Goal: Task Accomplishment & Management: Use online tool/utility

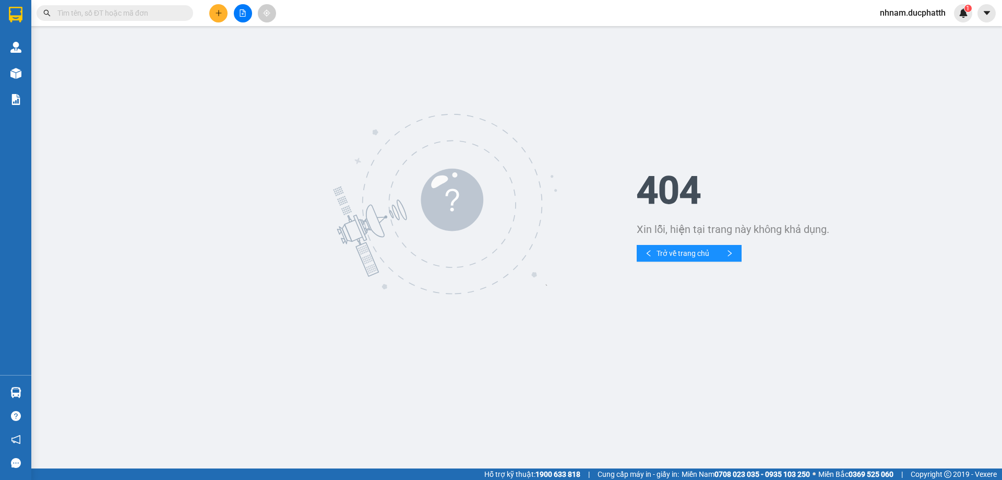
click at [242, 19] on button at bounding box center [243, 13] width 18 height 18
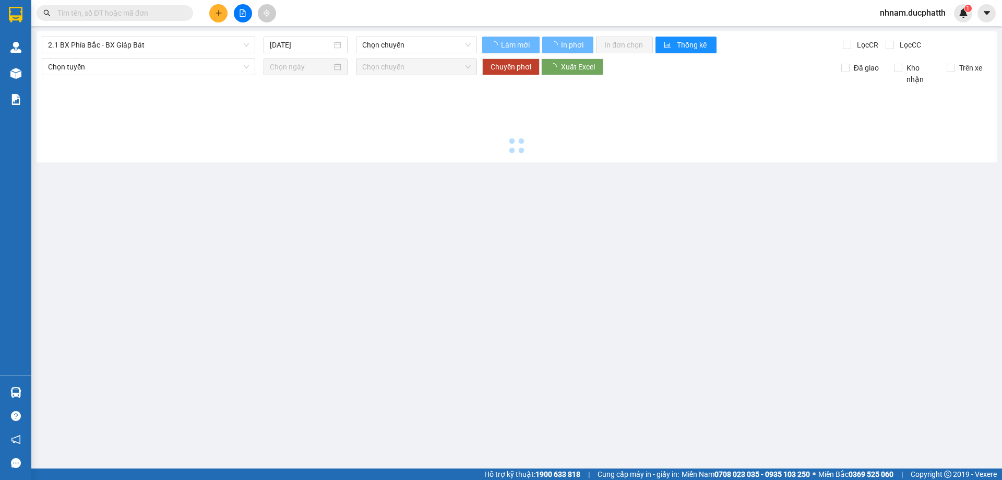
type input "[DATE]"
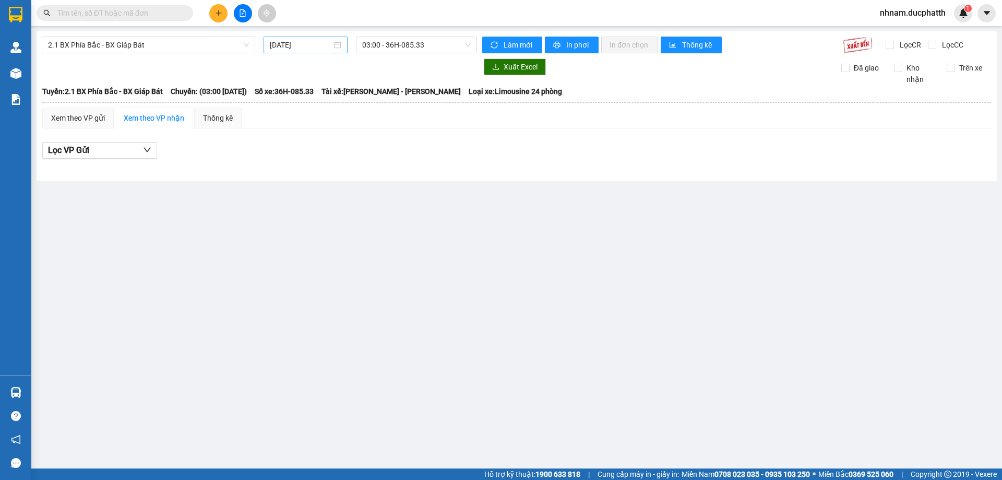
click at [269, 43] on div "[DATE]" at bounding box center [306, 45] width 84 height 17
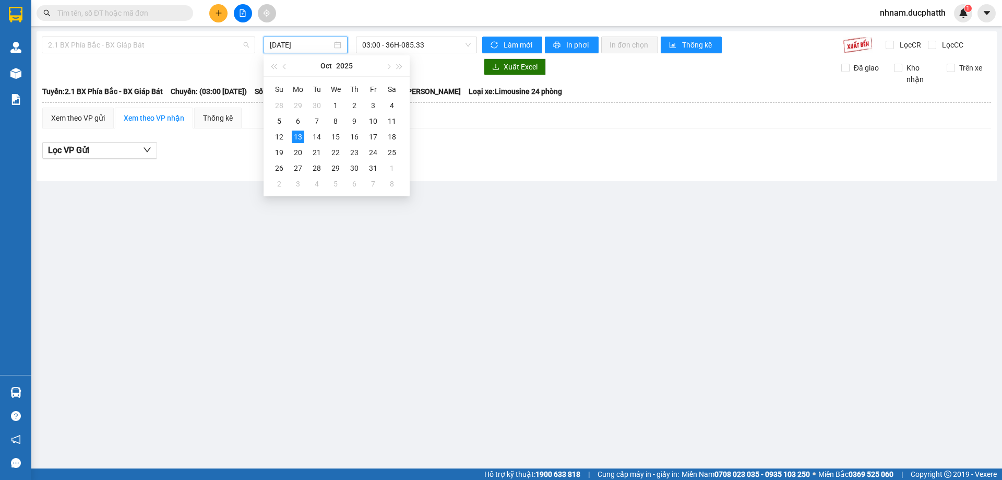
drag, startPoint x: 184, startPoint y: 44, endPoint x: 179, endPoint y: 55, distance: 11.9
click at [183, 44] on span "2.1 BX Phía Bắc - BX Giáp Bát" at bounding box center [148, 45] width 201 height 16
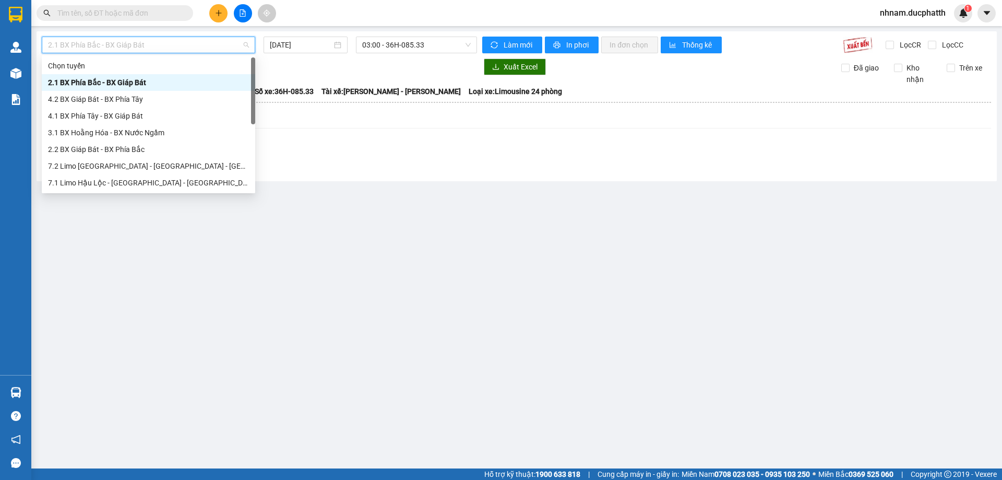
scroll to position [117, 0]
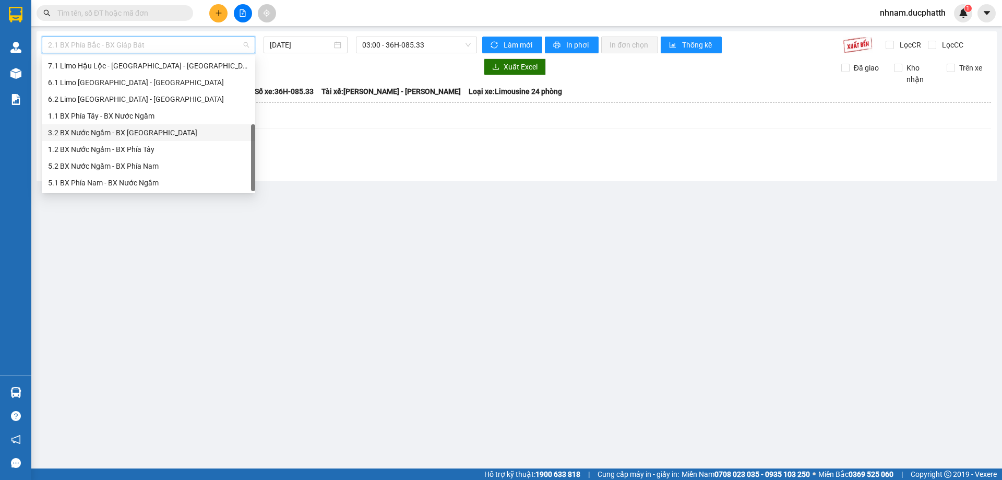
click at [100, 114] on div "1.1 BX Phía Tây - BX Nước Ngầm" at bounding box center [148, 115] width 201 height 11
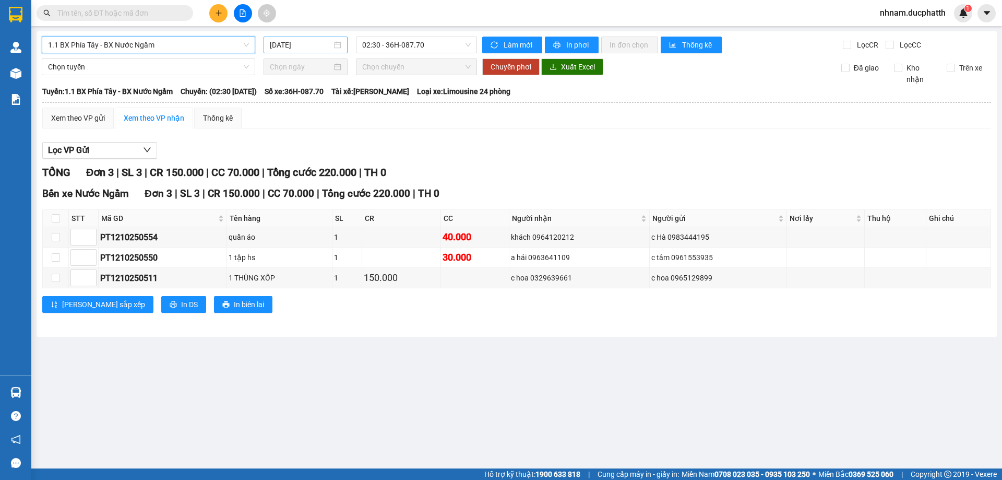
click at [307, 41] on input "[DATE]" at bounding box center [301, 44] width 62 height 11
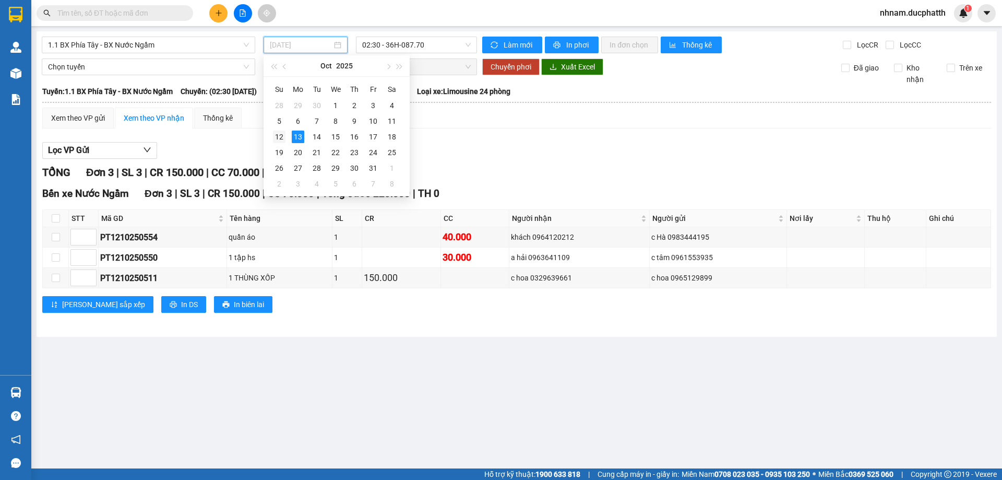
click at [281, 138] on div "12" at bounding box center [279, 136] width 13 height 13
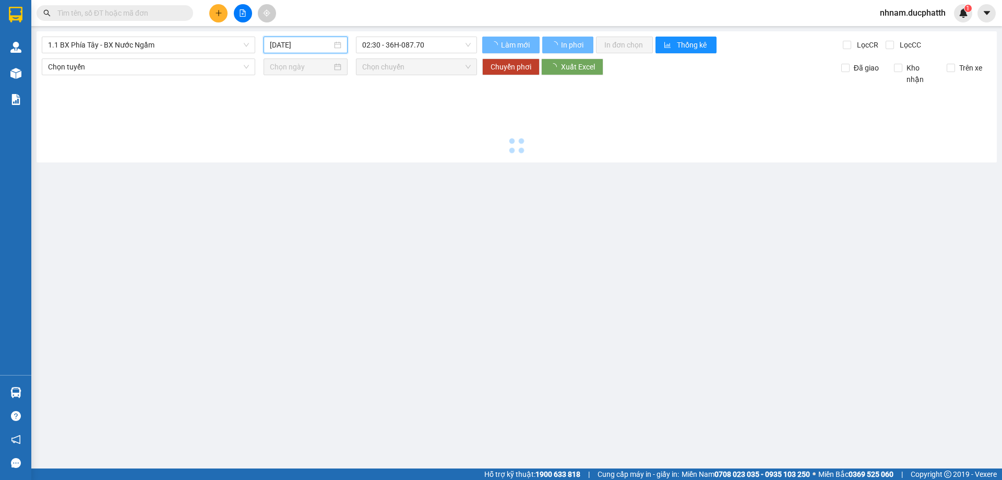
type input "[DATE]"
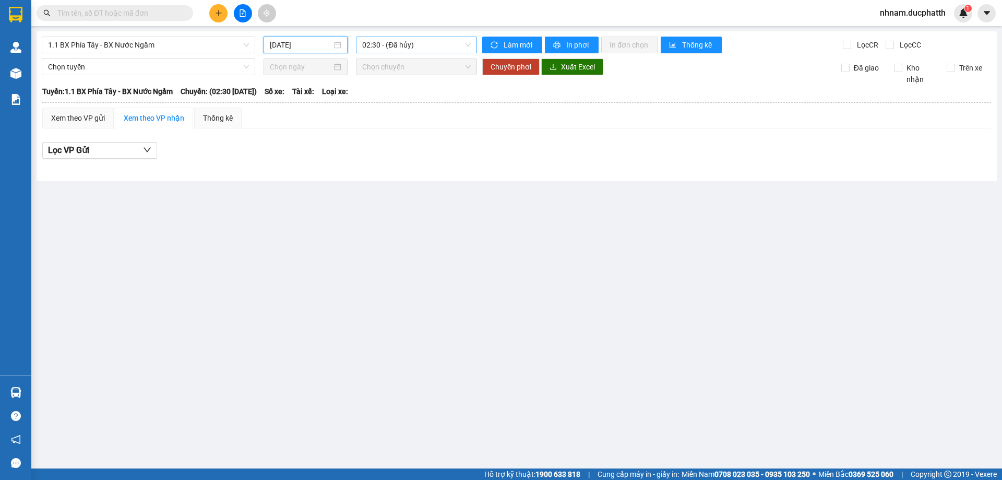
click at [442, 51] on span "02:30 - (Đã hủy)" at bounding box center [416, 45] width 109 height 16
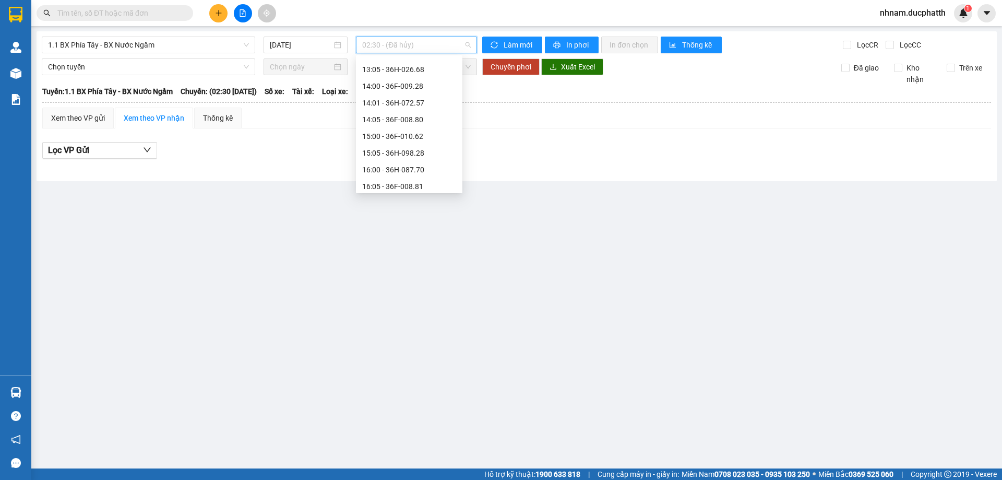
scroll to position [365, 0]
click at [413, 104] on div "14:00 - 36F-009.28" at bounding box center [409, 101] width 94 height 11
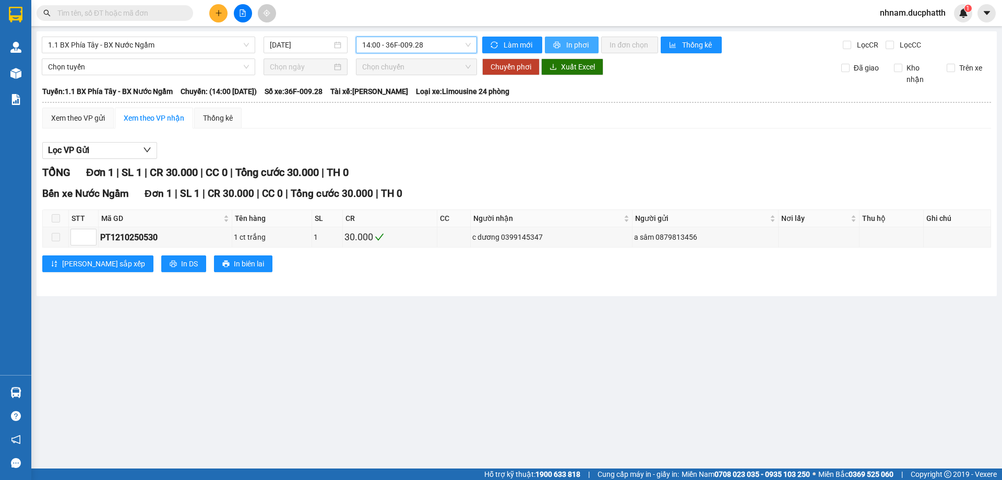
click at [576, 42] on span "In phơi" at bounding box center [578, 44] width 24 height 11
click at [409, 52] on span "14:00 - 36F-009.28" at bounding box center [416, 45] width 109 height 16
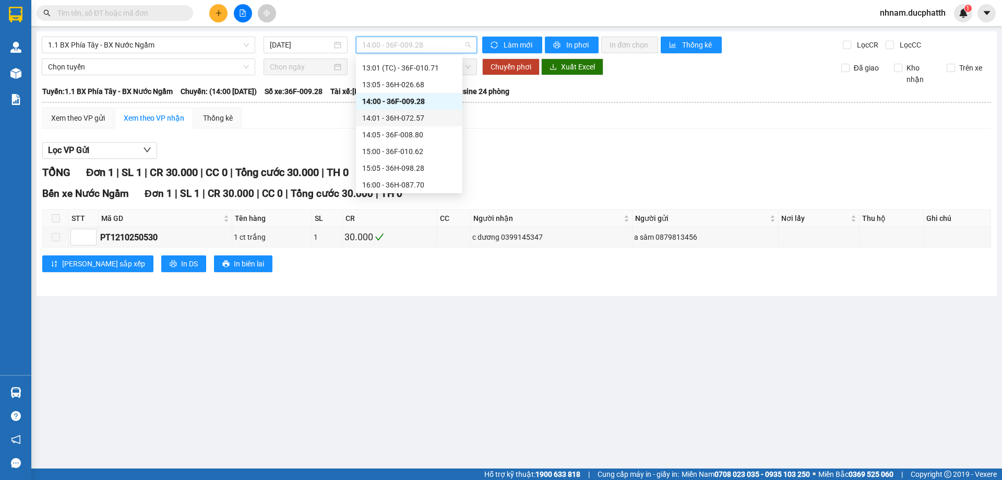
click at [420, 120] on div "14:01 - 36H-072.57" at bounding box center [409, 117] width 94 height 11
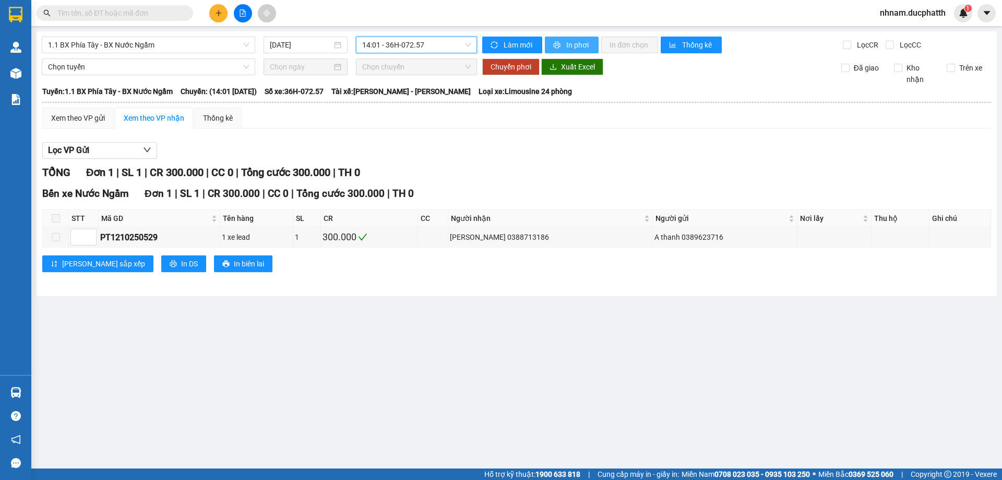
click at [563, 51] on button "In phơi" at bounding box center [572, 45] width 54 height 17
click at [439, 47] on span "14:01 - 36H-072.57" at bounding box center [416, 45] width 109 height 16
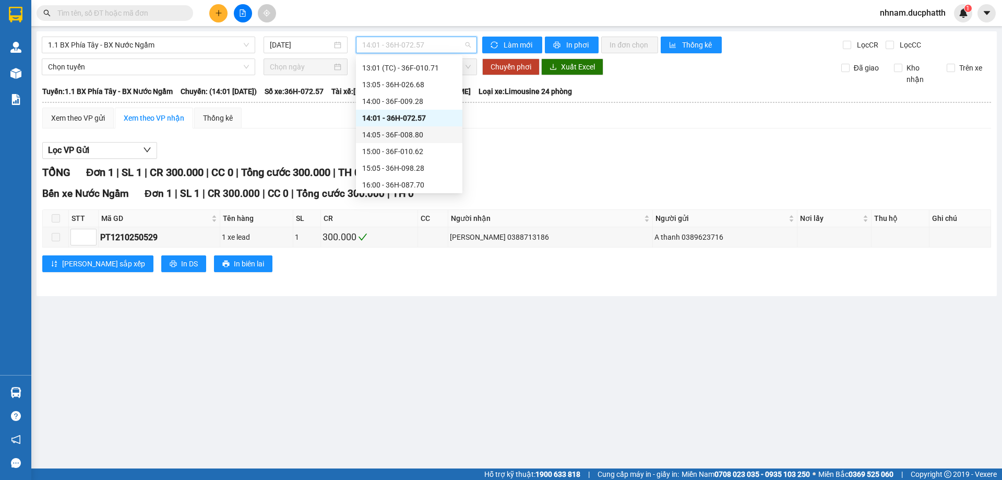
click at [431, 134] on div "14:05 - 36F-008.80" at bounding box center [409, 134] width 94 height 11
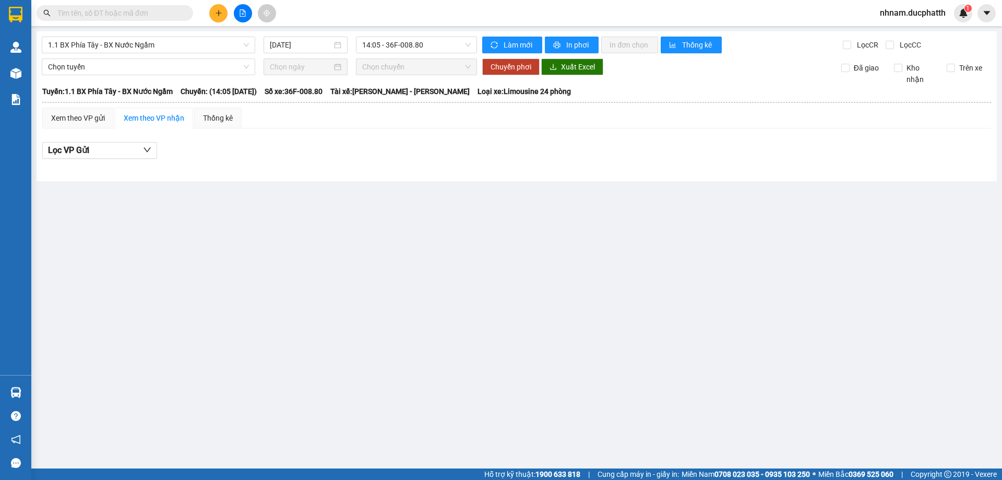
click at [426, 57] on div "1.1 BX Phía Tây - BX Nước Ngầm [DATE] 14:05 - 36F-008.80 Làm mới In phơi In đơn…" at bounding box center [517, 106] width 960 height 150
click at [427, 48] on span "14:05 - 36F-008.80" at bounding box center [416, 45] width 109 height 16
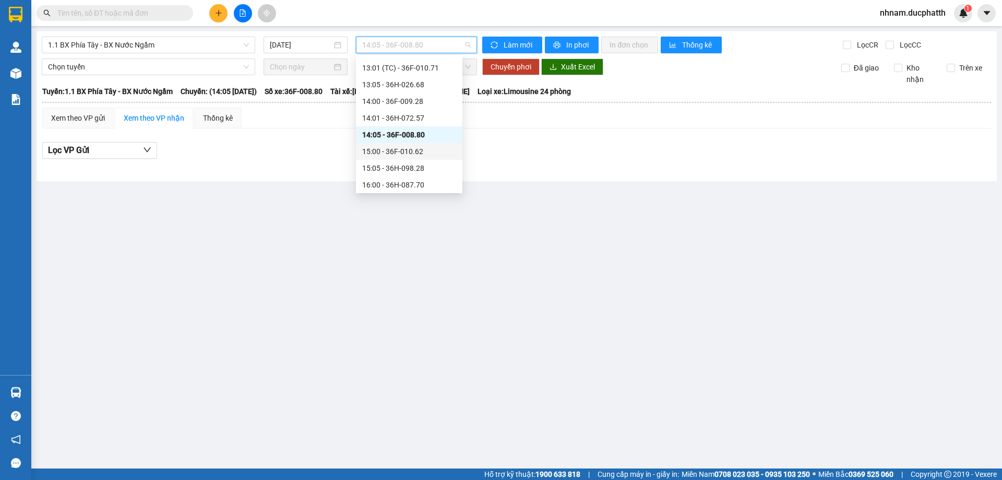
click at [415, 159] on div "15:00 - 36F-010.62" at bounding box center [409, 151] width 106 height 17
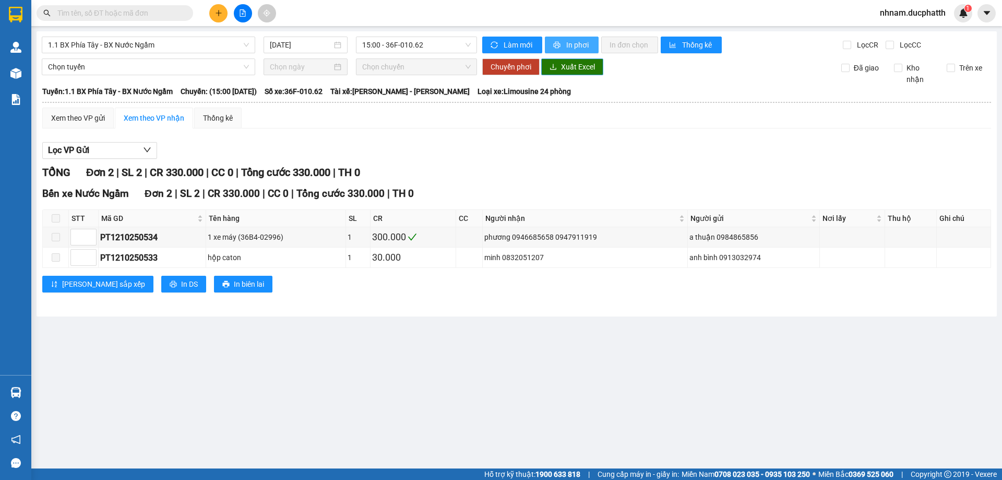
drag, startPoint x: 557, startPoint y: 52, endPoint x: 560, endPoint y: 61, distance: 9.2
click at [557, 51] on button "In phơi" at bounding box center [572, 45] width 54 height 17
click at [423, 46] on span "15:00 - 36F-010.62" at bounding box center [416, 45] width 109 height 16
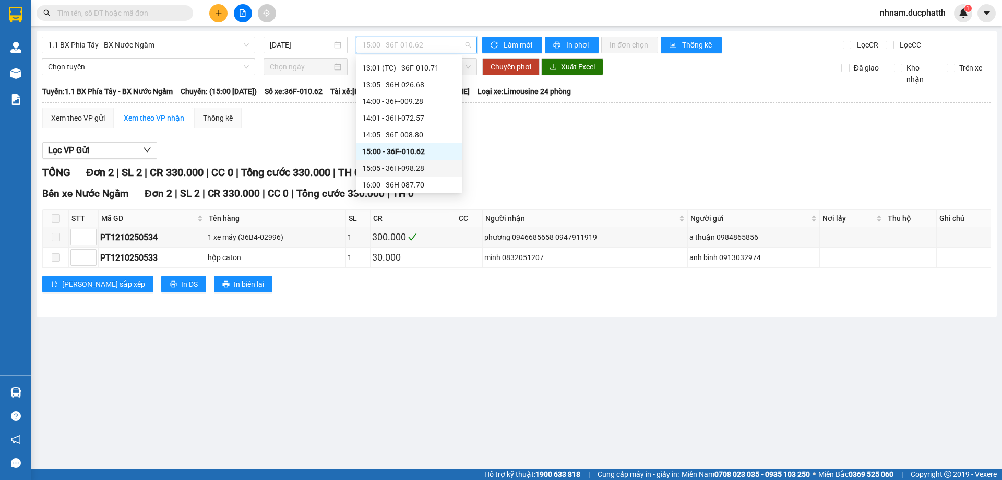
click at [418, 168] on div "15:05 - 36H-098.28" at bounding box center [409, 167] width 94 height 11
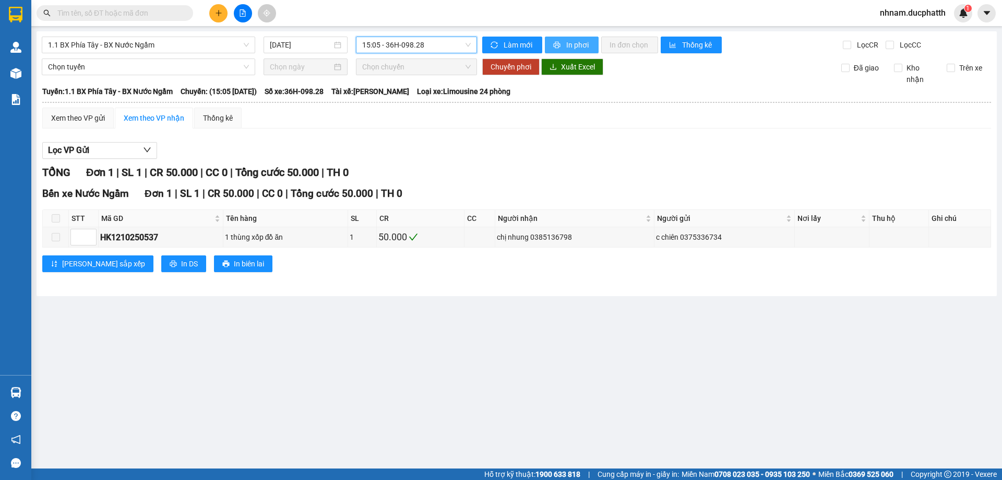
click at [568, 45] on span "In phơi" at bounding box center [578, 44] width 24 height 11
click at [396, 37] on span "15:05 - 36H-098.28" at bounding box center [416, 45] width 109 height 16
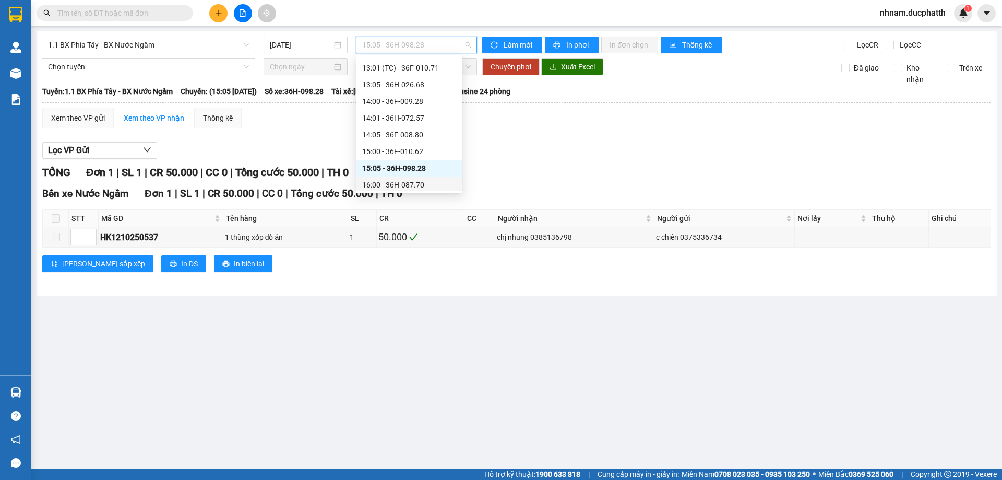
click at [404, 187] on div "16:00 - 36H-087.70" at bounding box center [409, 184] width 94 height 11
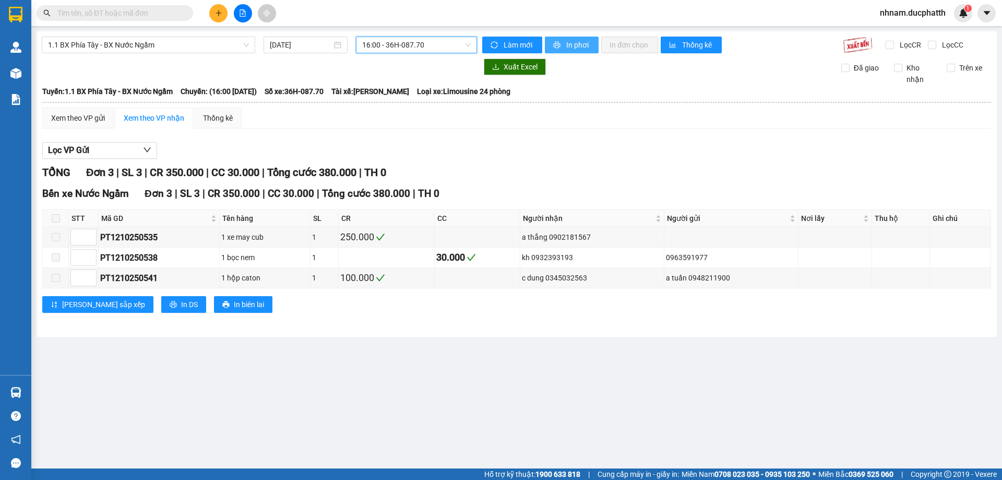
click at [584, 48] on span "In phơi" at bounding box center [578, 44] width 24 height 11
click at [421, 40] on span "16:00 - 36H-087.70" at bounding box center [416, 45] width 109 height 16
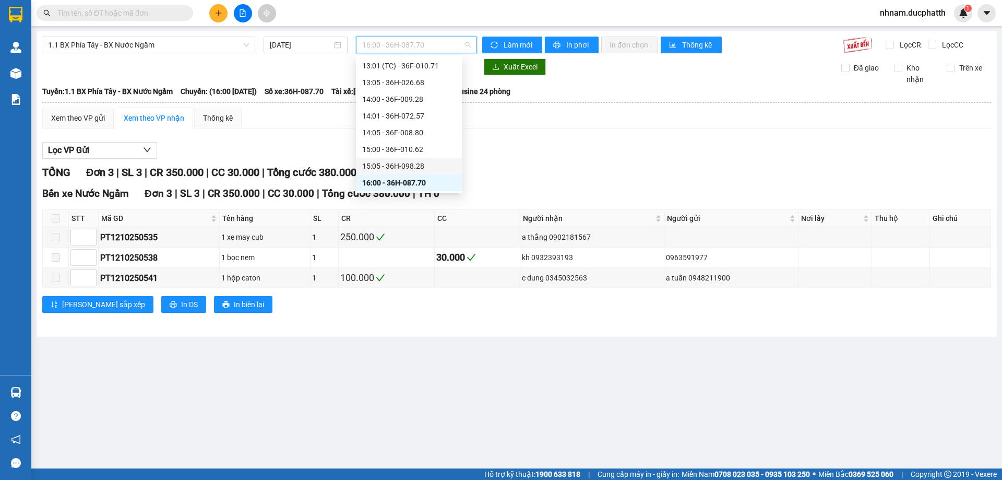
scroll to position [420, 0]
click at [415, 151] on div "16:05 - 36F-008.81" at bounding box center [409, 146] width 94 height 11
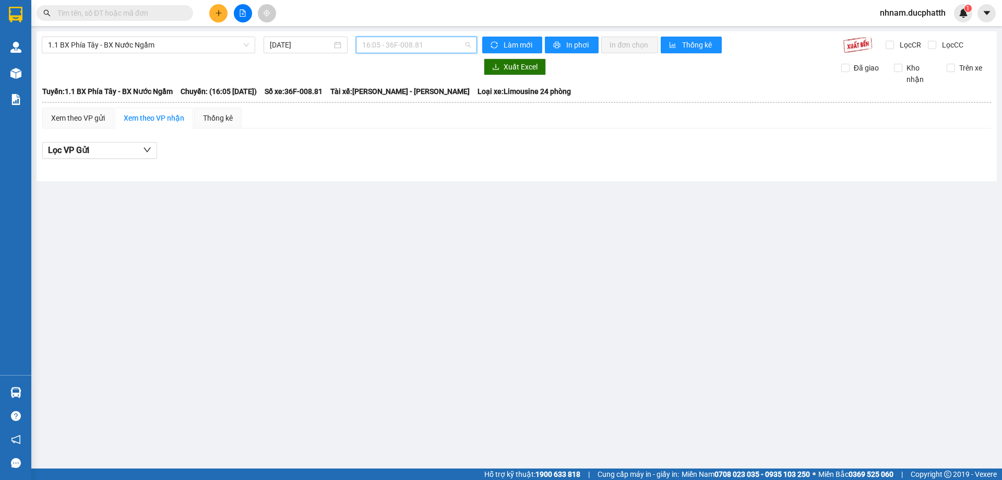
click at [431, 40] on span "16:05 - 36F-008.81" at bounding box center [416, 45] width 109 height 16
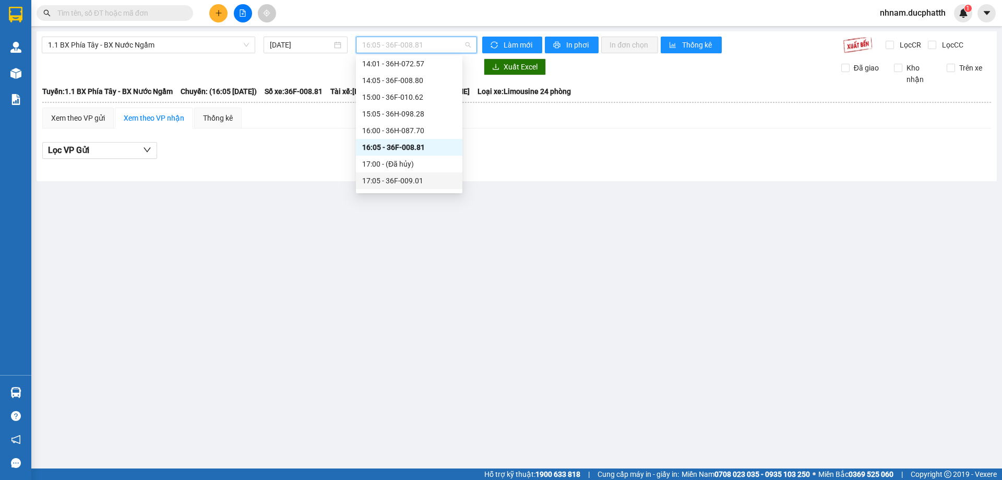
click at [415, 180] on div "17:05 - 36F-009.01" at bounding box center [409, 180] width 94 height 11
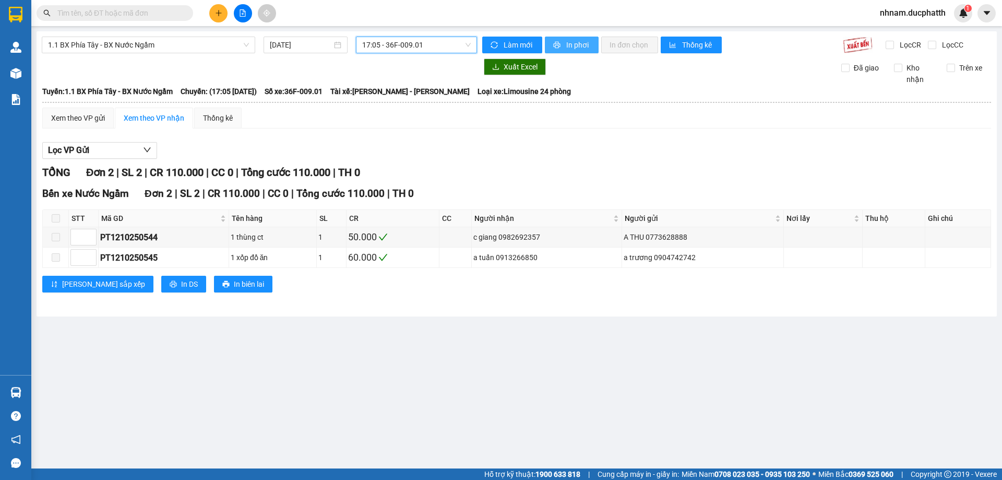
click at [573, 42] on span "In phơi" at bounding box center [578, 44] width 24 height 11
click at [410, 34] on div "1.1 BX Phía Tây - BX Nước Ngầm [DATE] 17:05 - 36F-009.01 Làm mới In phơi In đơn…" at bounding box center [517, 173] width 960 height 285
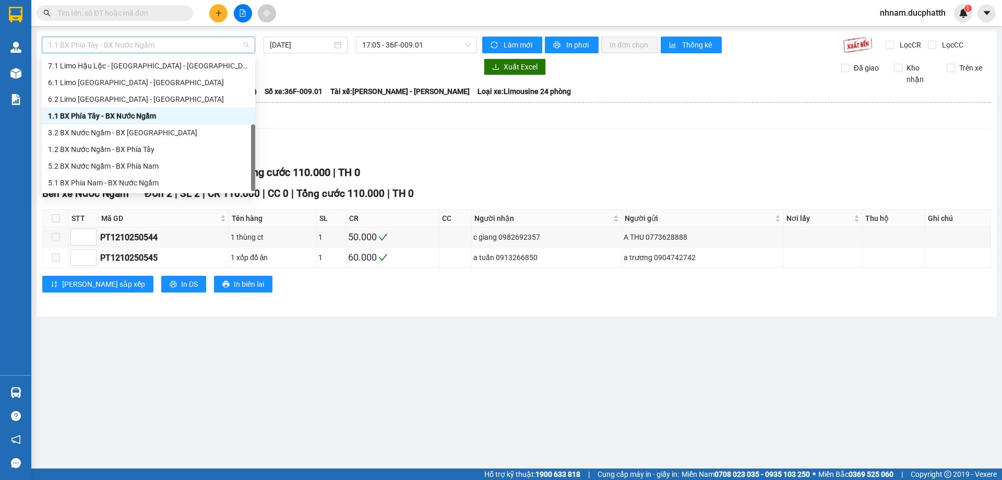
click at [190, 49] on span "1.1 BX Phía Tây - BX Nước Ngầm" at bounding box center [148, 45] width 201 height 16
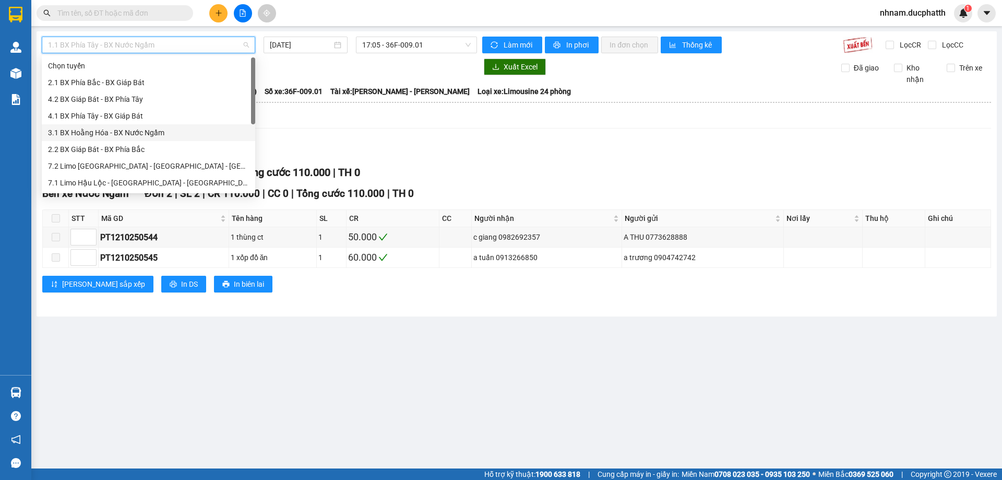
click at [105, 133] on div "3.1 BX Hoằng Hóa - BX Nước Ngầm" at bounding box center [148, 132] width 201 height 11
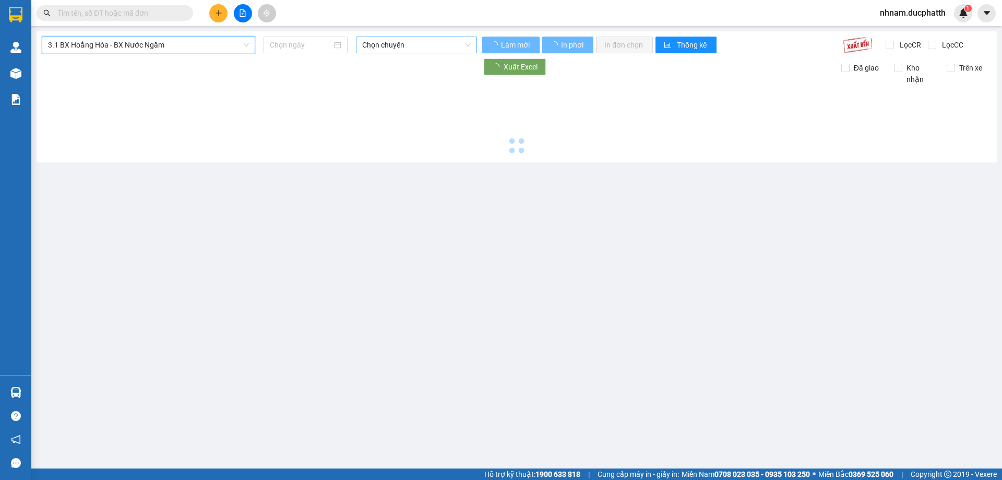
click at [378, 41] on span "Chọn chuyến" at bounding box center [416, 45] width 109 height 16
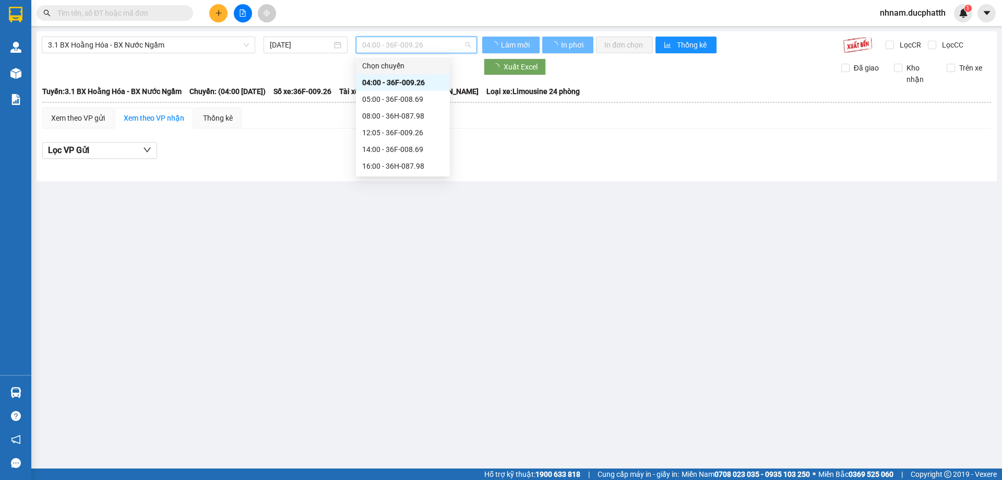
click at [304, 46] on input "[DATE]" at bounding box center [301, 44] width 62 height 11
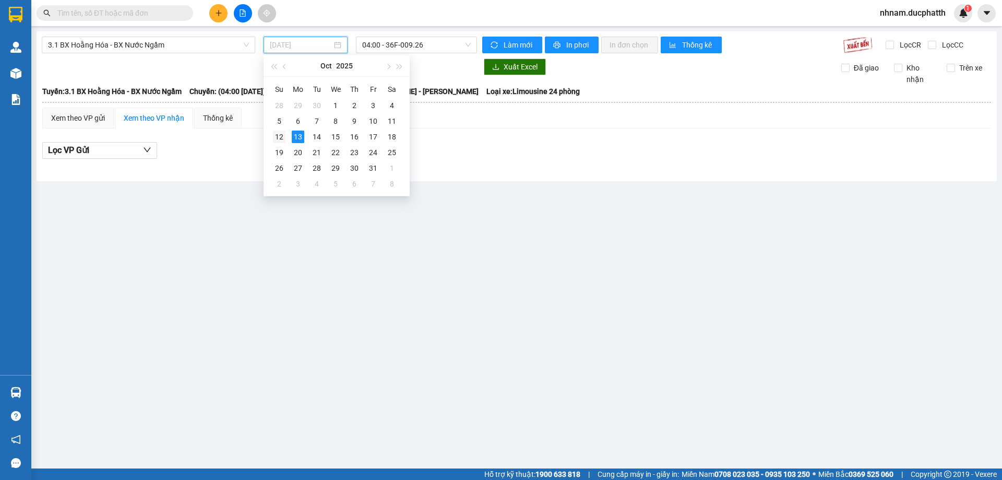
click at [284, 134] on div "12" at bounding box center [279, 136] width 13 height 13
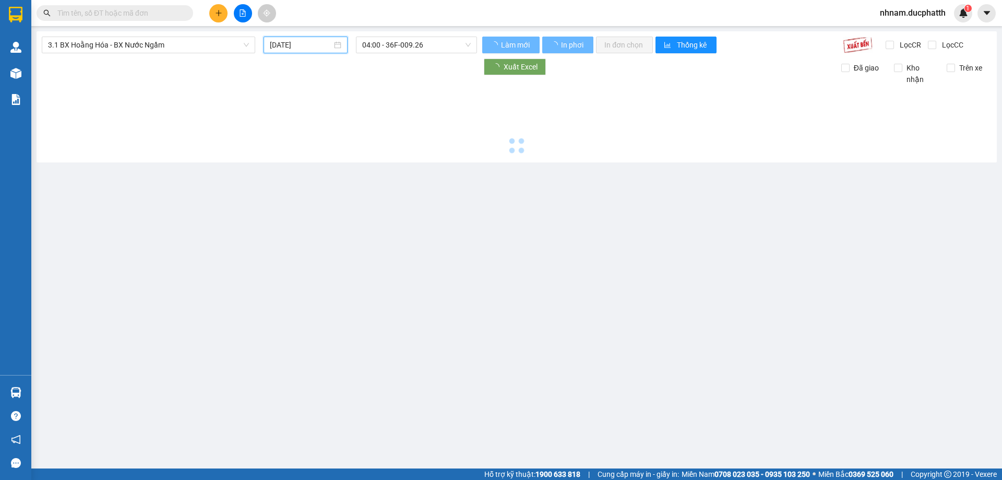
type input "[DATE]"
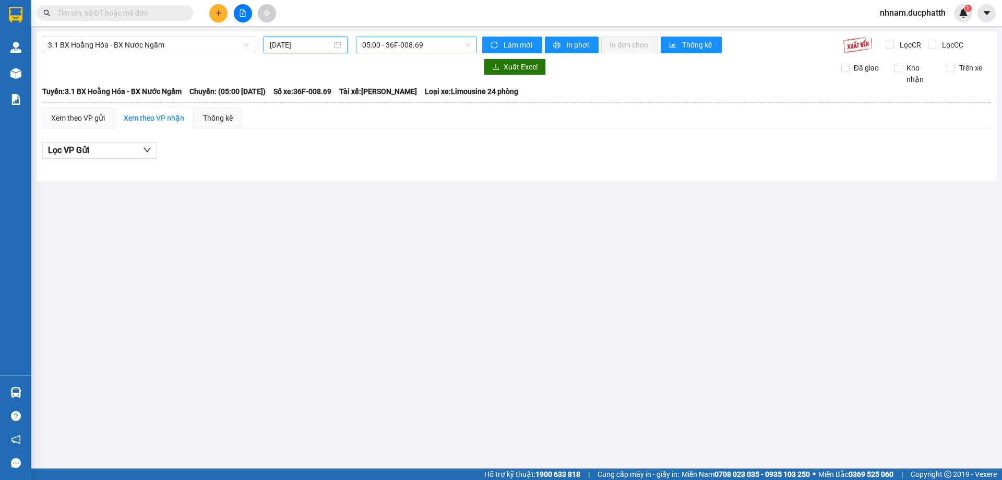
click at [426, 46] on span "05:00 - 36F-008.69" at bounding box center [416, 45] width 109 height 16
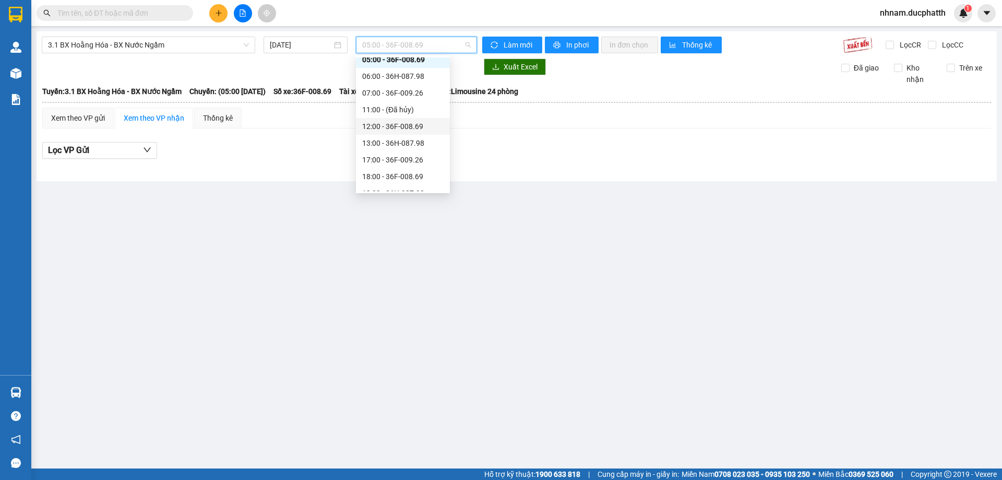
scroll to position [33, 0]
click at [408, 142] on div "17:00 - 36F-009.26" at bounding box center [403, 149] width 94 height 17
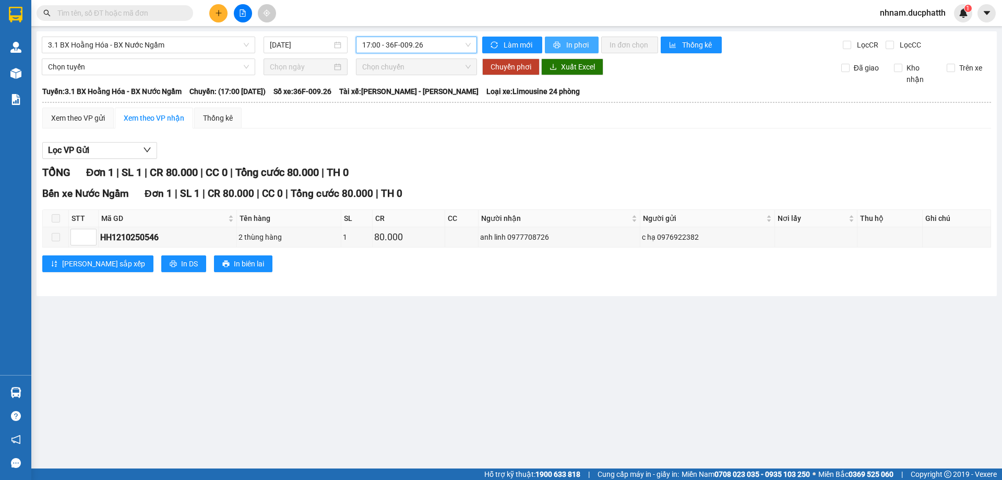
click at [564, 46] on button "In phơi" at bounding box center [572, 45] width 54 height 17
click at [214, 45] on span "3.1 BX Hoằng Hóa - BX Nước Ngầm" at bounding box center [148, 45] width 201 height 16
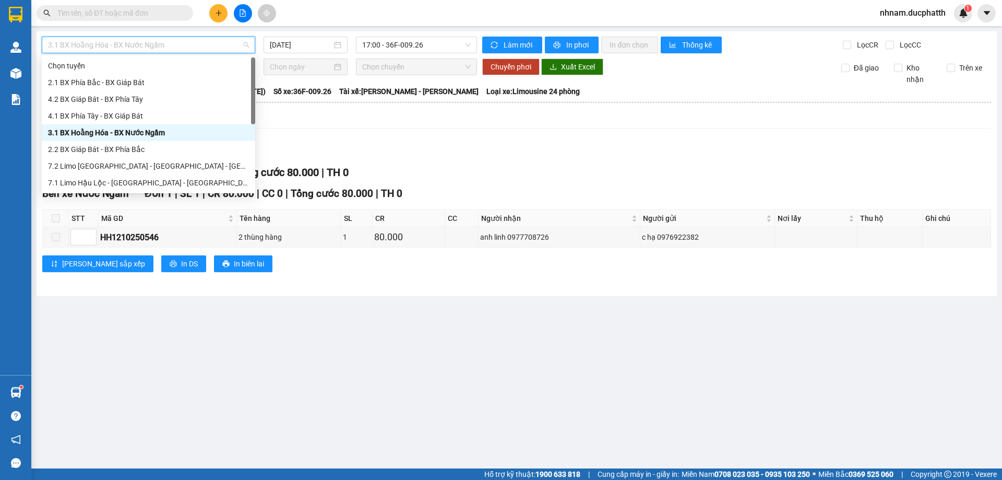
scroll to position [117, 0]
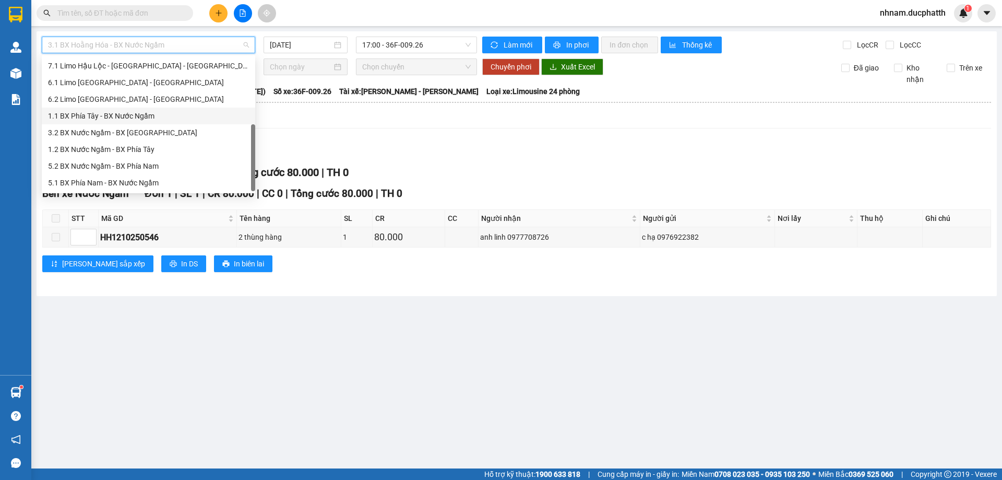
click at [104, 117] on div "1.1 BX Phía Tây - BX Nước Ngầm" at bounding box center [148, 115] width 201 height 11
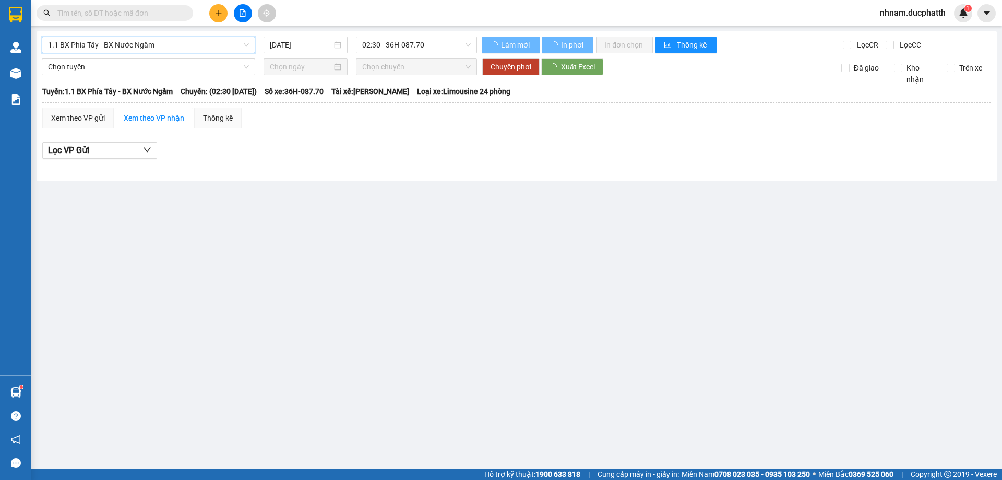
click at [416, 34] on div "1.1 BX Phía Tây - BX Nước Ngầm 1.1 BX Phía Tây - BX Nước Ngầm [DATE] 02:30 - 36…" at bounding box center [517, 106] width 960 height 150
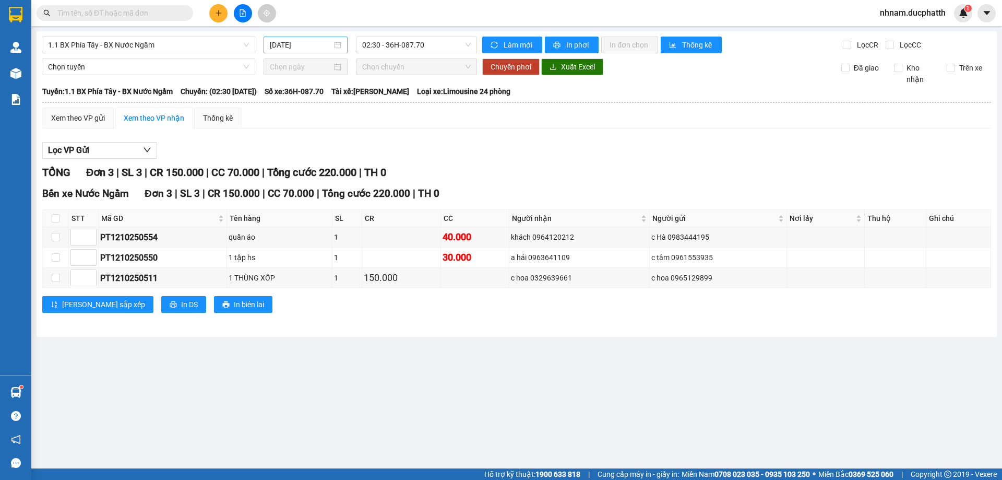
click at [300, 52] on div "[DATE]" at bounding box center [306, 45] width 84 height 17
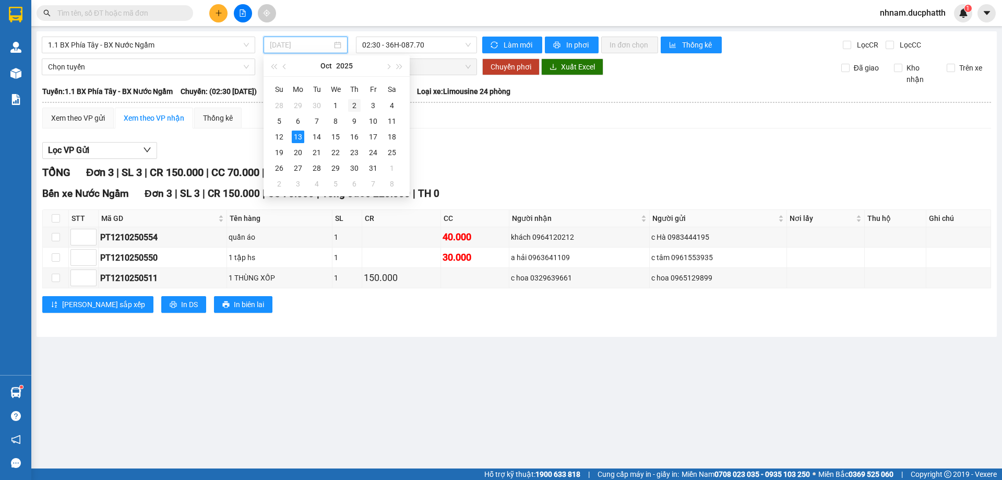
click at [358, 107] on div "2" at bounding box center [354, 105] width 13 height 13
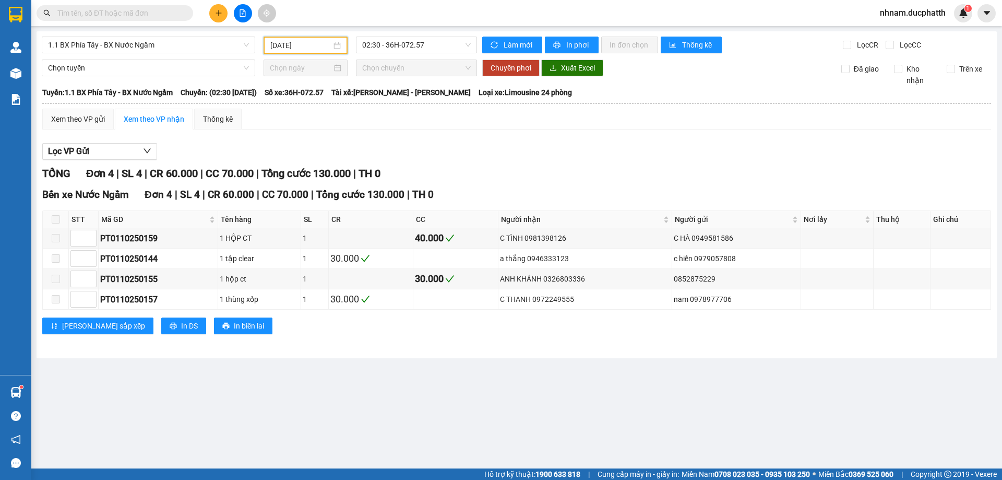
click at [302, 54] on div "1.1 BX Phía Tây - BX Nước Ngầm [DATE] 02:30 - 36H-072.57 Làm mới In phơi In đơn…" at bounding box center [517, 194] width 960 height 327
click at [295, 53] on div "[DATE]" at bounding box center [306, 46] width 84 height 18
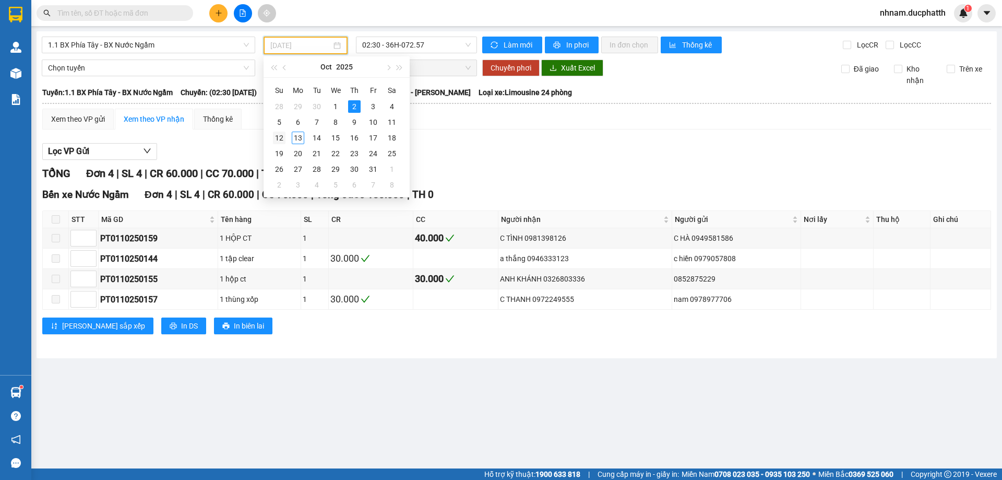
click at [279, 137] on div "12" at bounding box center [279, 138] width 13 height 13
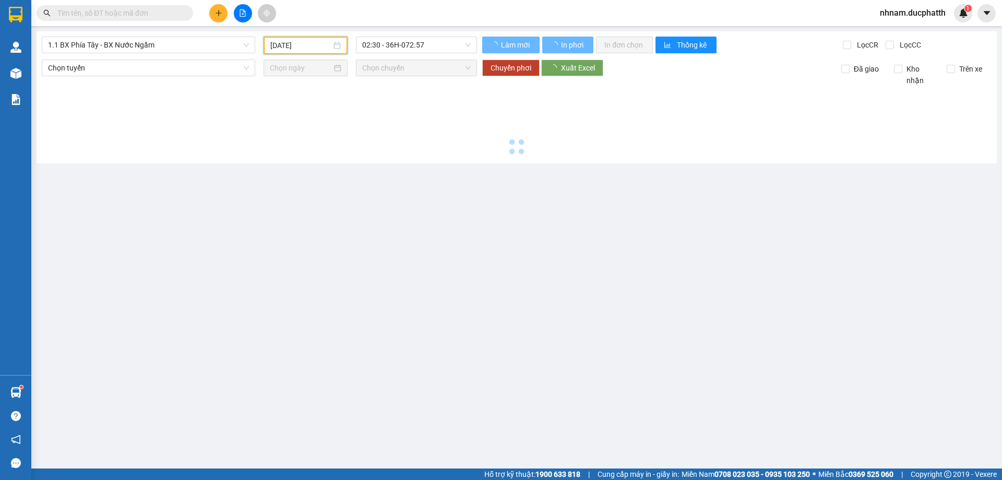
type input "[DATE]"
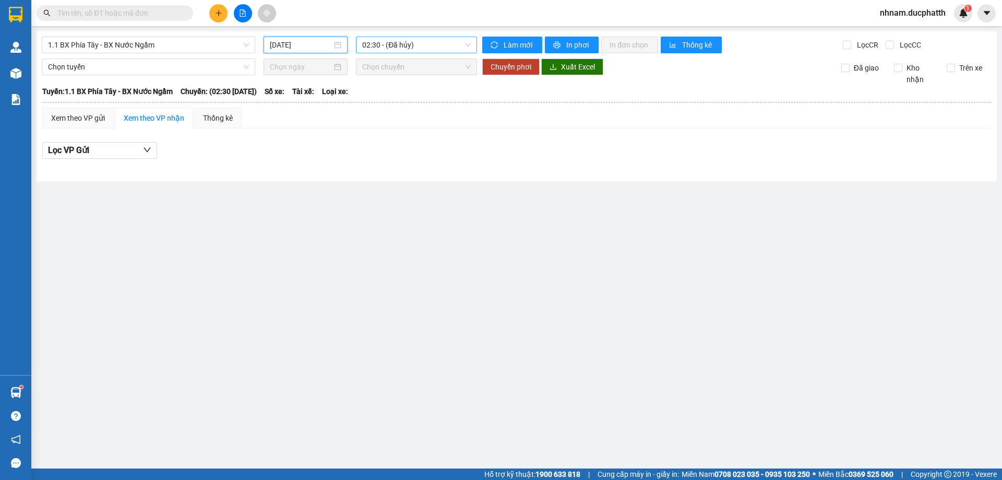
click at [405, 49] on span "02:30 - (Đã hủy)" at bounding box center [416, 45] width 109 height 16
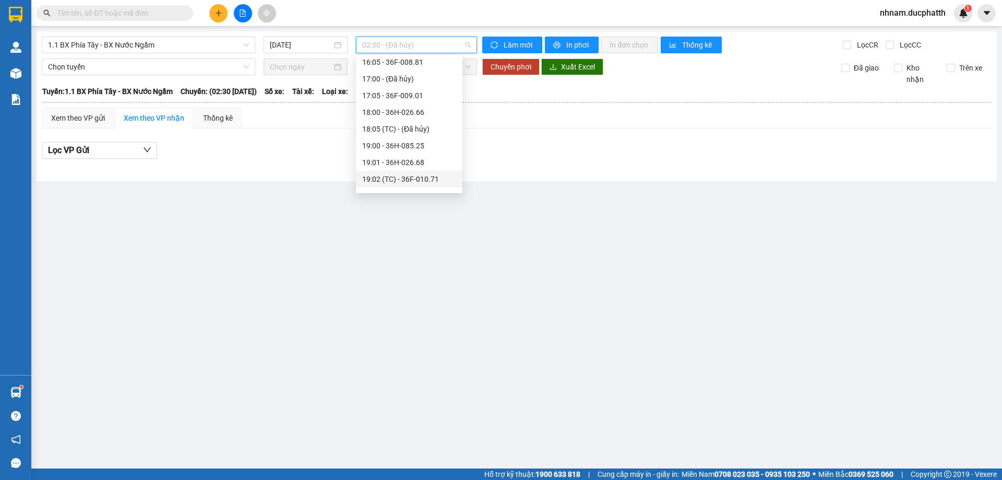
scroll to position [486, 0]
click at [409, 128] on div "18:00 - 36H-026.66" at bounding box center [409, 130] width 94 height 11
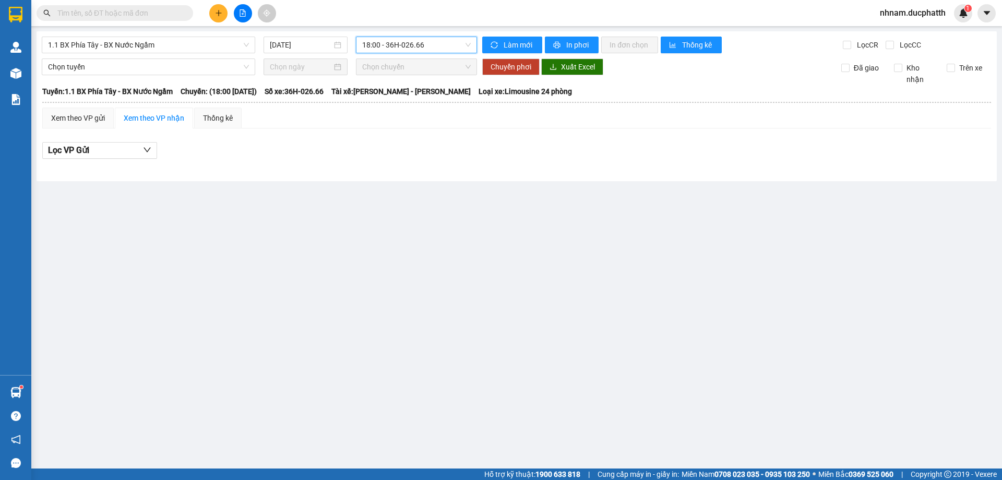
click at [438, 47] on span "18:00 - 36H-026.66" at bounding box center [416, 45] width 109 height 16
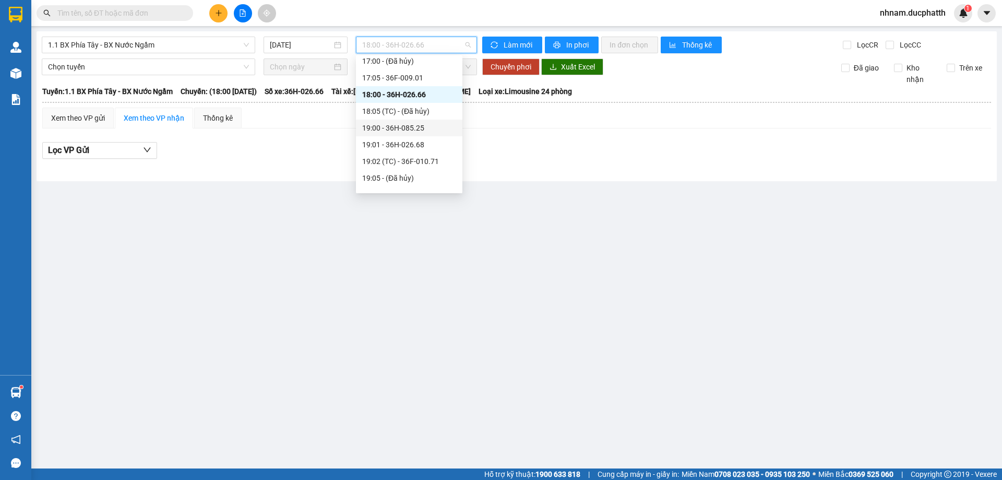
scroll to position [539, 0]
click at [429, 113] on div "19:00 - 36H-085.25" at bounding box center [409, 111] width 94 height 11
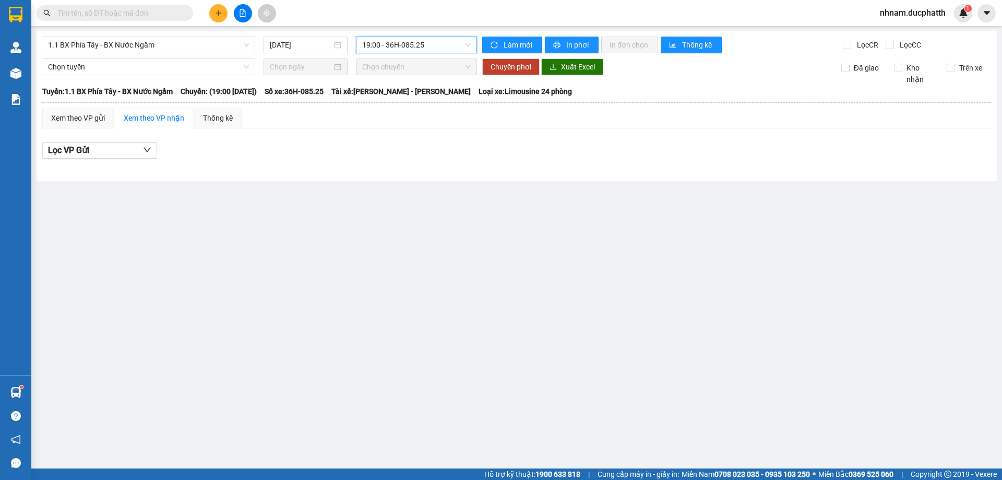
click at [439, 43] on span "19:00 - 36H-085.25" at bounding box center [416, 45] width 109 height 16
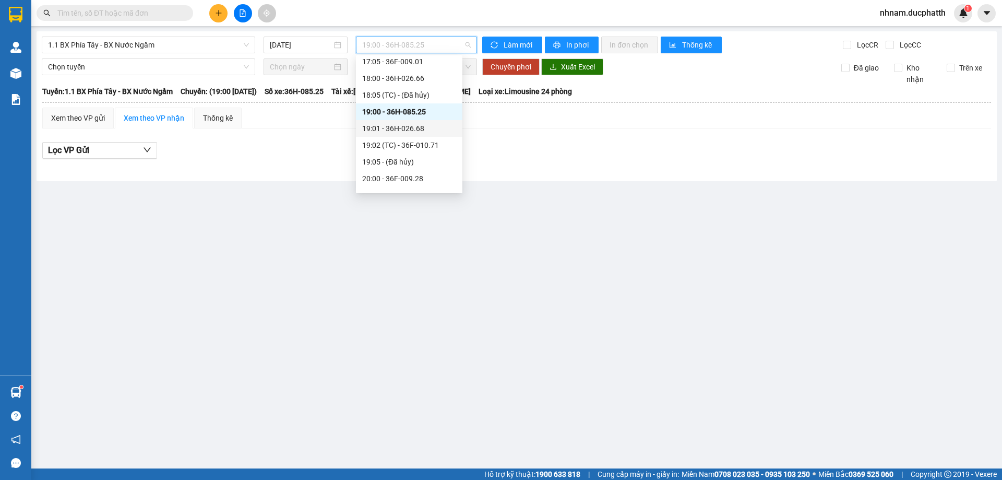
click at [420, 129] on div "19:01 - 36H-026.68" at bounding box center [409, 128] width 94 height 11
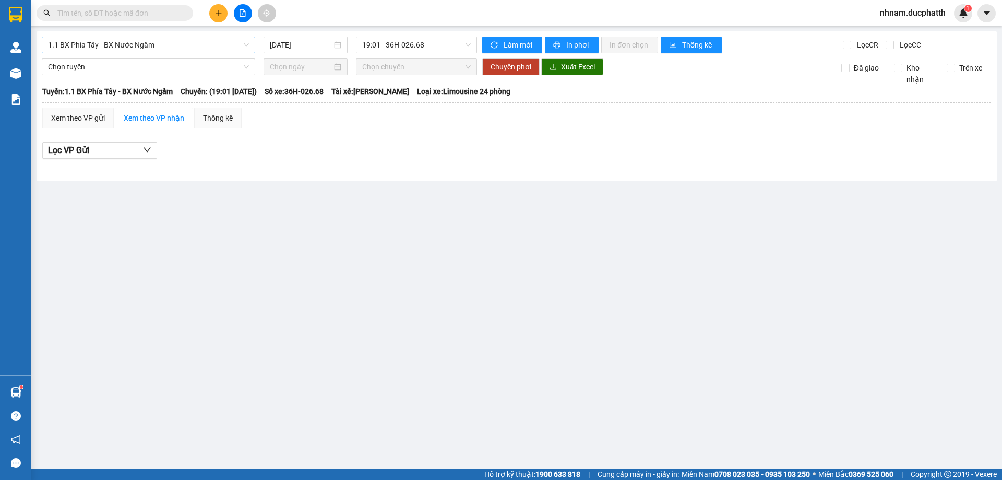
drag, startPoint x: 199, startPoint y: 56, endPoint x: 198, endPoint y: 47, distance: 8.4
click at [199, 55] on div "1.1 BX Phía Tây - BX Nước Ngầm [DATE] 19:01 - 36H-026.68 Làm mới In phơi In đơn…" at bounding box center [517, 106] width 960 height 150
click at [198, 47] on span "1.1 BX Phía Tây - BX Nước Ngầm" at bounding box center [148, 45] width 201 height 16
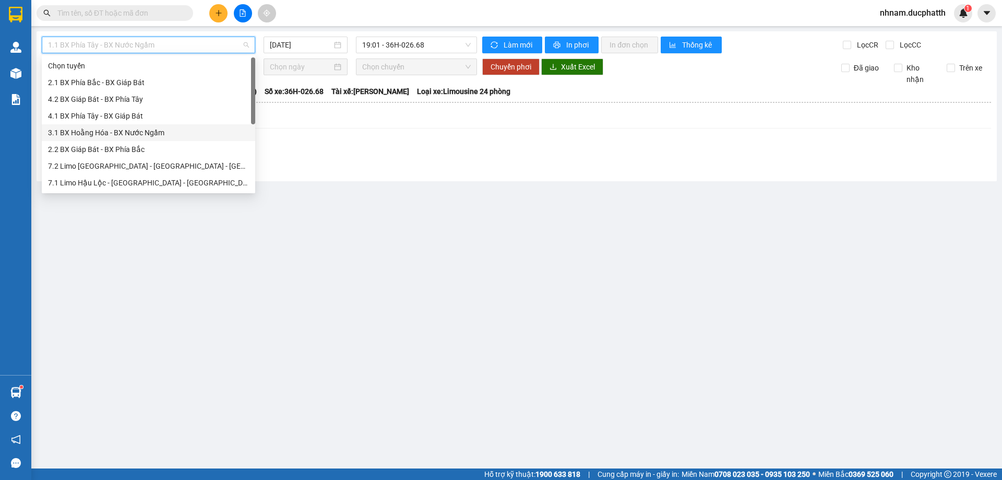
click at [109, 133] on div "3.1 BX Hoằng Hóa - BX Nước Ngầm" at bounding box center [148, 132] width 201 height 11
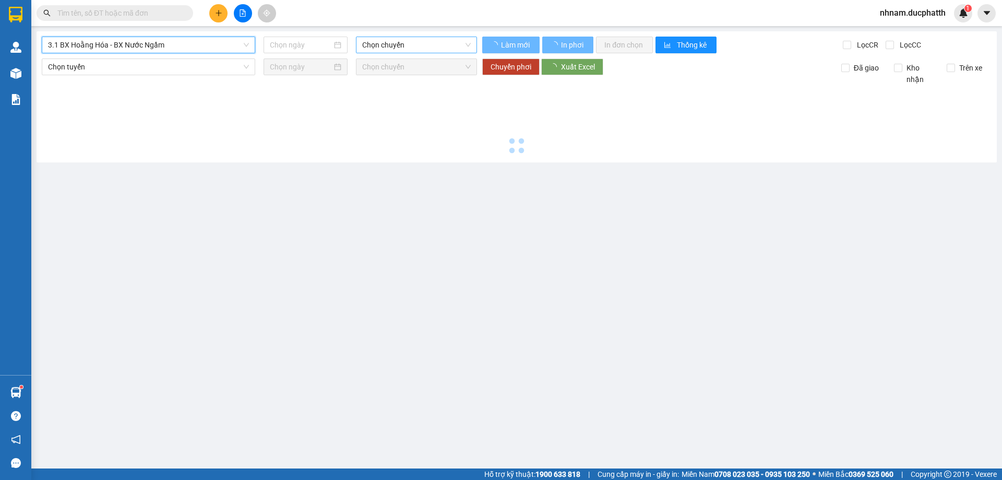
click at [409, 41] on span "Chọn chuyến" at bounding box center [416, 45] width 109 height 16
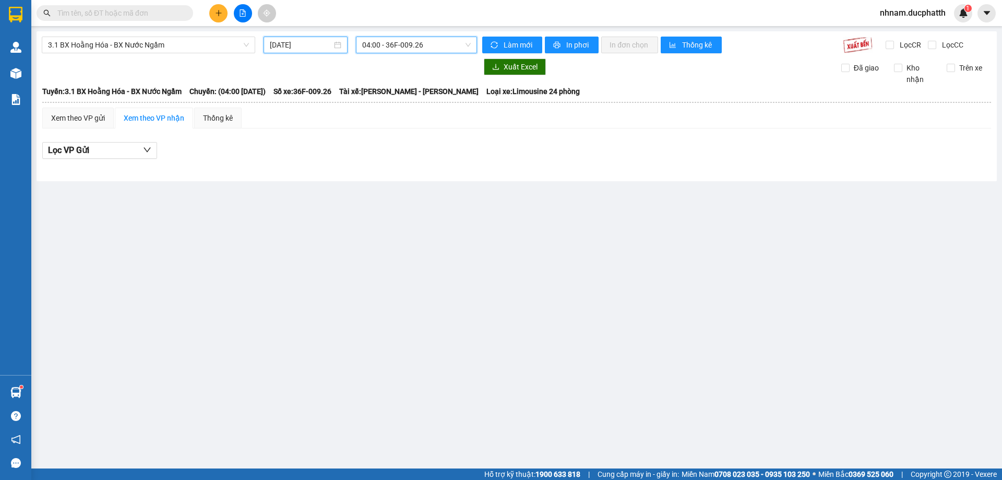
click at [298, 50] on input "[DATE]" at bounding box center [301, 44] width 62 height 11
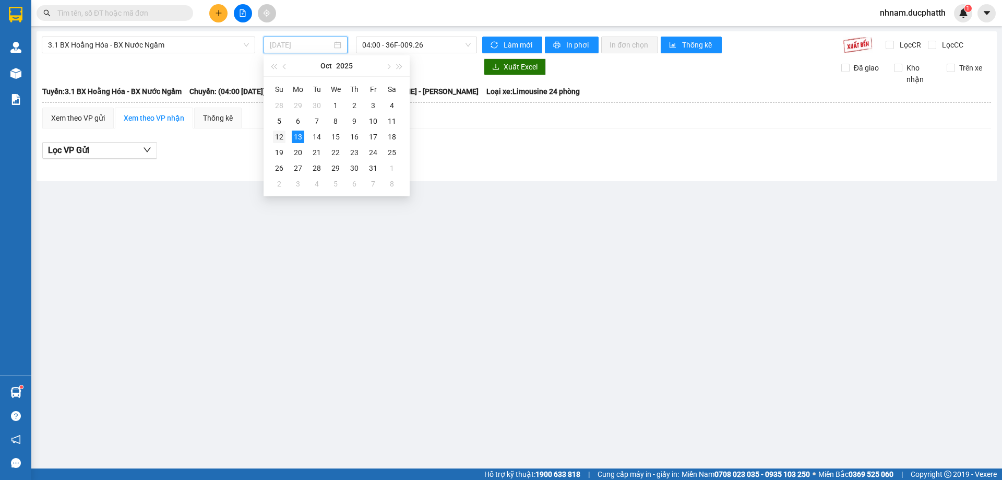
click at [285, 136] on div "12" at bounding box center [279, 136] width 13 height 13
type input "[DATE]"
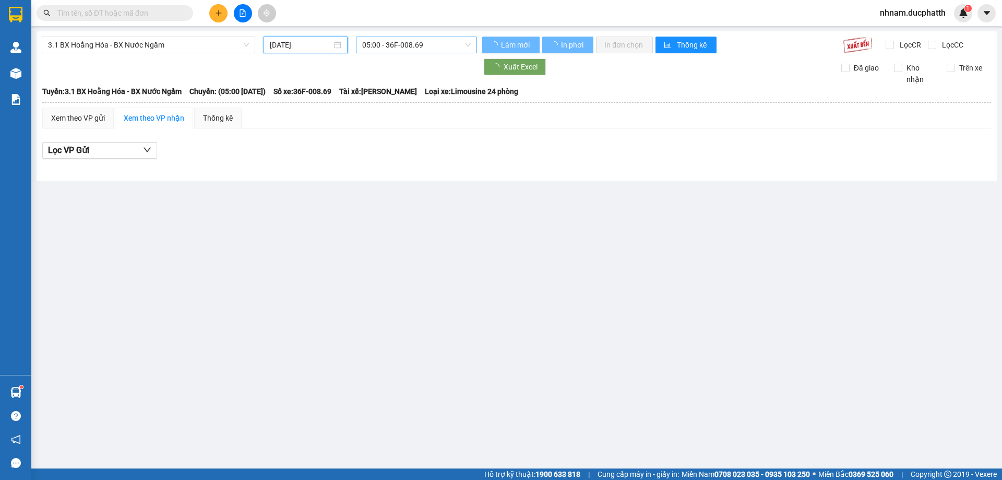
click at [411, 40] on span "05:00 - 36F-008.69" at bounding box center [416, 45] width 109 height 16
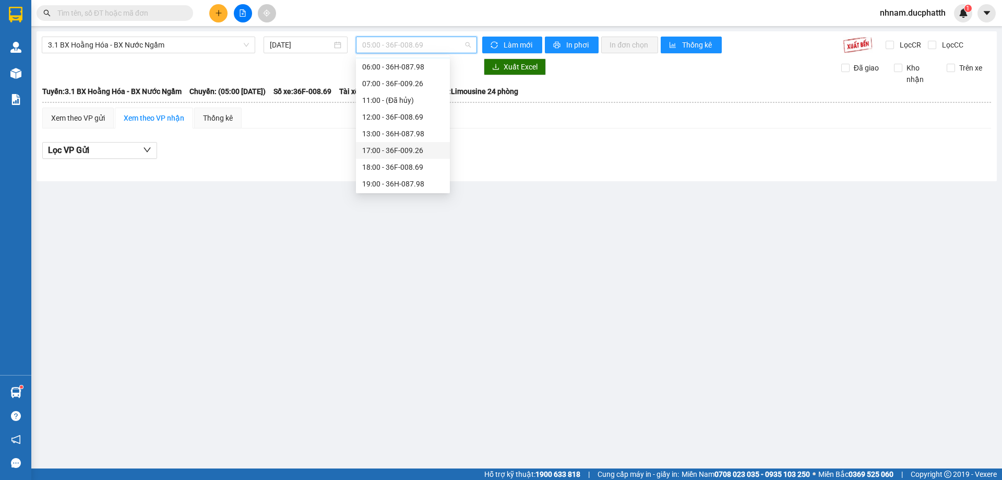
scroll to position [33, 0]
click at [391, 185] on div "19:00 - 36H-087.98" at bounding box center [402, 182] width 81 height 11
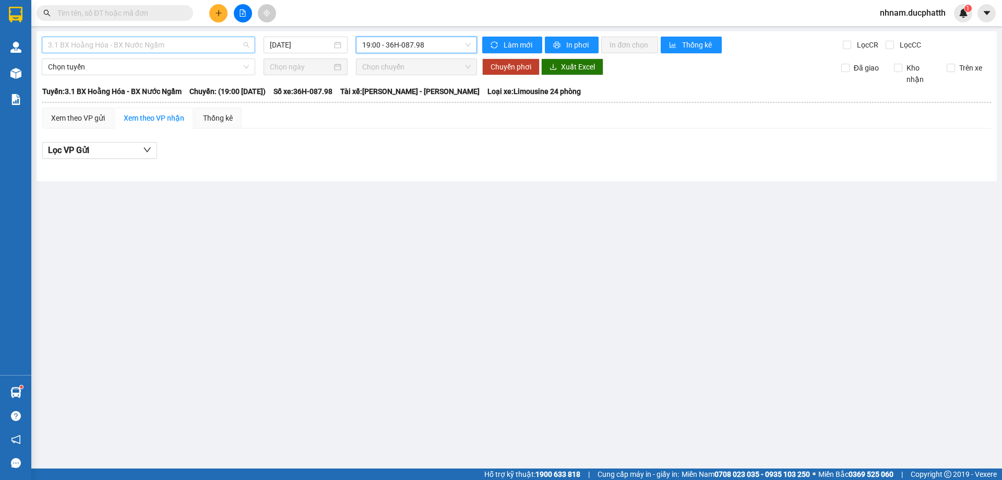
click at [206, 40] on span "3.1 BX Hoằng Hóa - BX Nước Ngầm" at bounding box center [148, 45] width 201 height 16
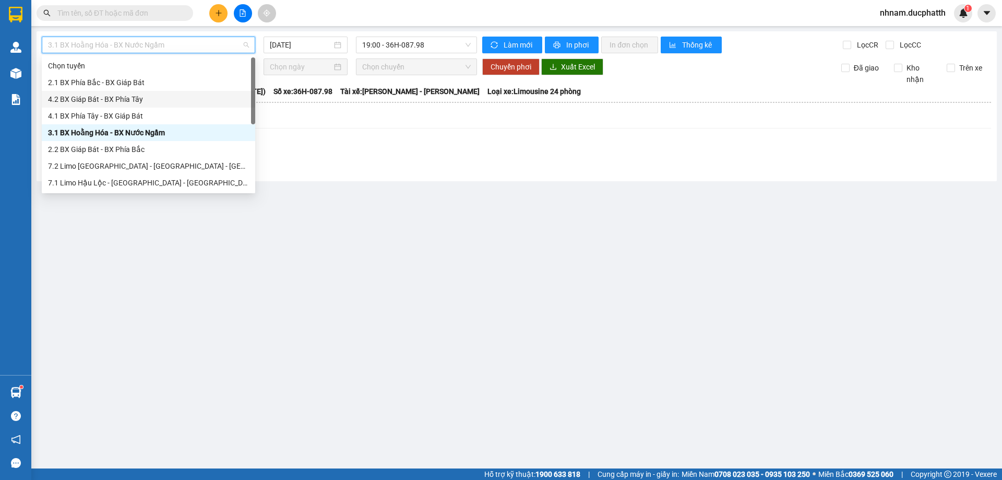
scroll to position [117, 0]
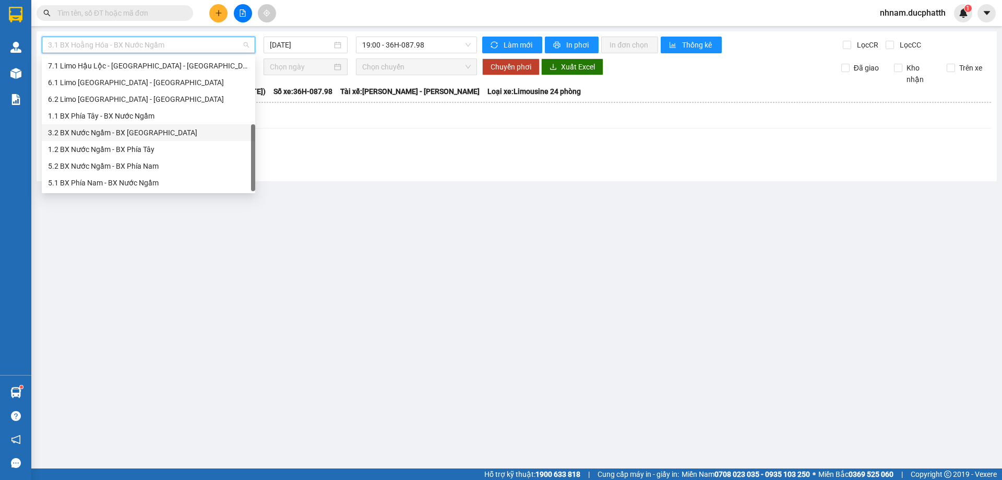
click at [112, 125] on div "3.2 BX Nước Ngầm - BX [GEOGRAPHIC_DATA]" at bounding box center [148, 132] width 213 height 17
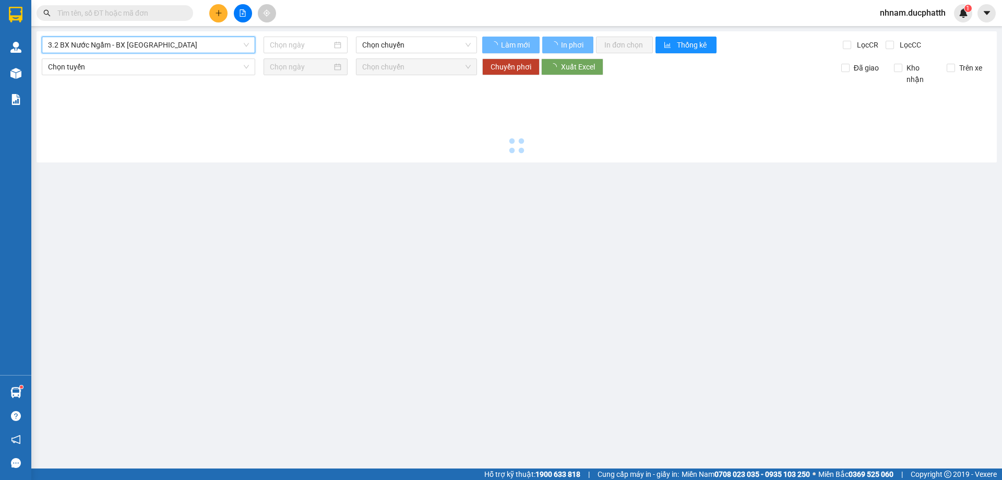
type input "[DATE]"
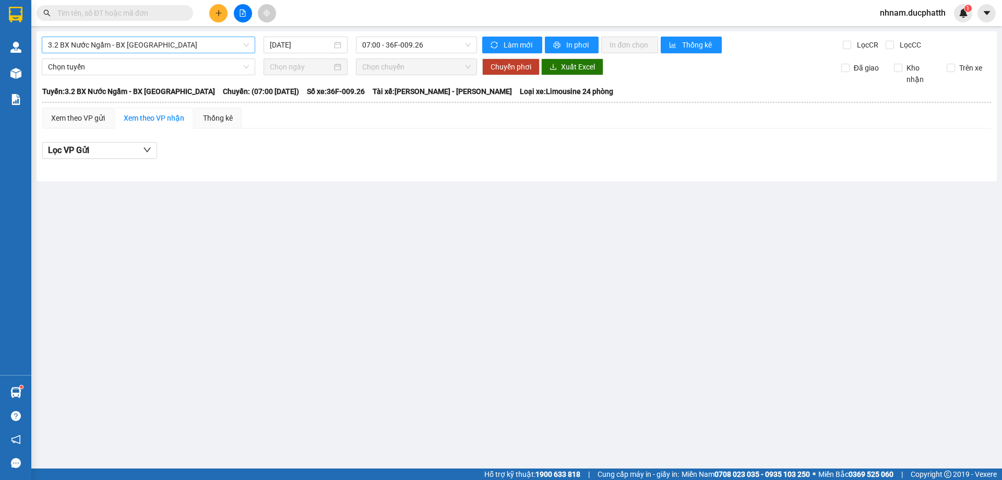
click at [124, 45] on span "3.2 BX Nước Ngầm - BX [GEOGRAPHIC_DATA]" at bounding box center [148, 45] width 201 height 16
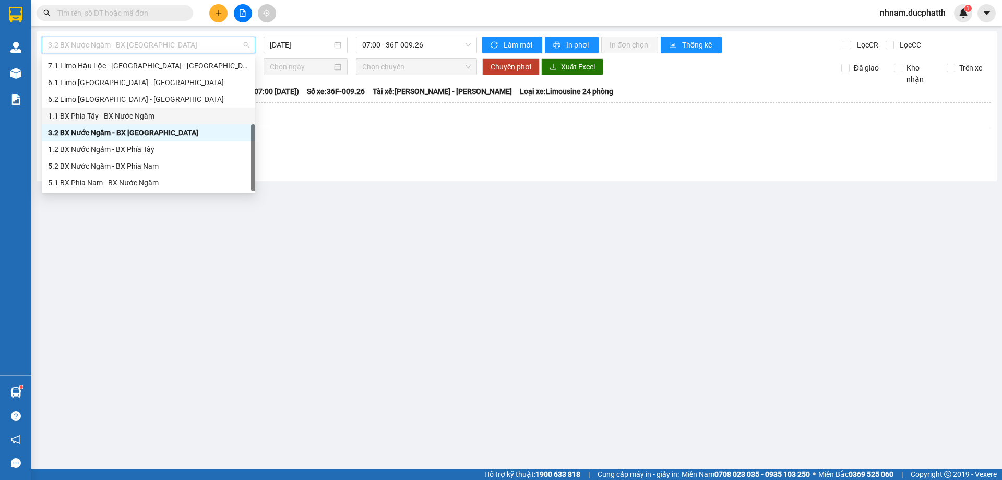
click at [118, 112] on div "1.1 BX Phía Tây - BX Nước Ngầm" at bounding box center [148, 115] width 201 height 11
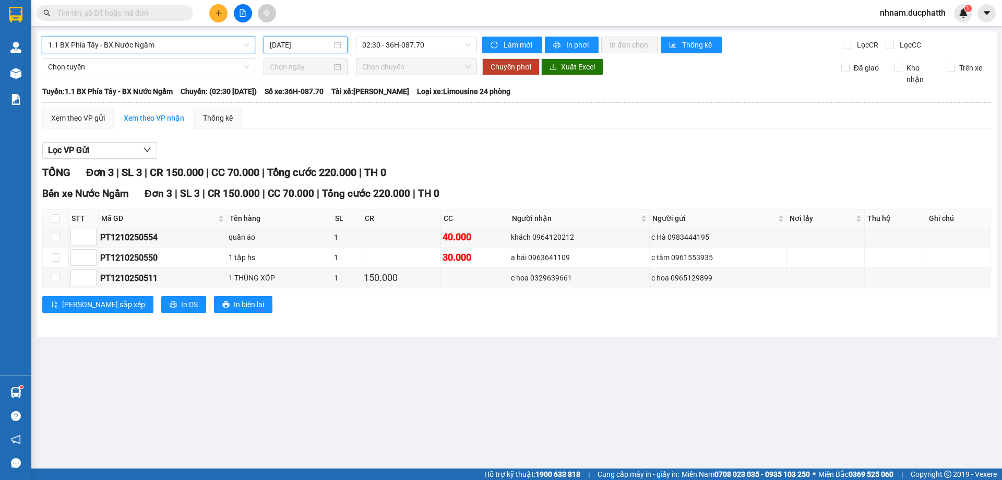
drag, startPoint x: 301, startPoint y: 43, endPoint x: 296, endPoint y: 61, distance: 17.7
click at [301, 43] on input "[DATE]" at bounding box center [301, 44] width 62 height 11
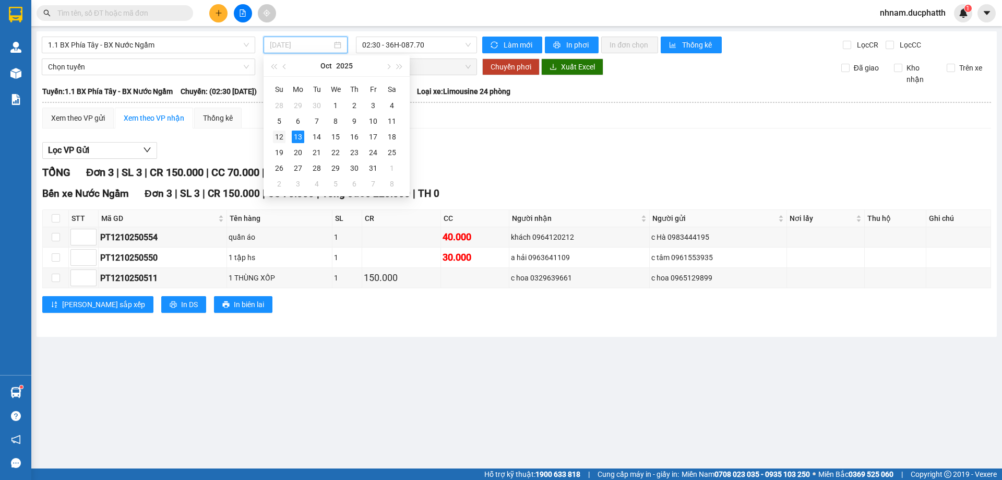
click at [275, 130] on div "12" at bounding box center [279, 136] width 13 height 13
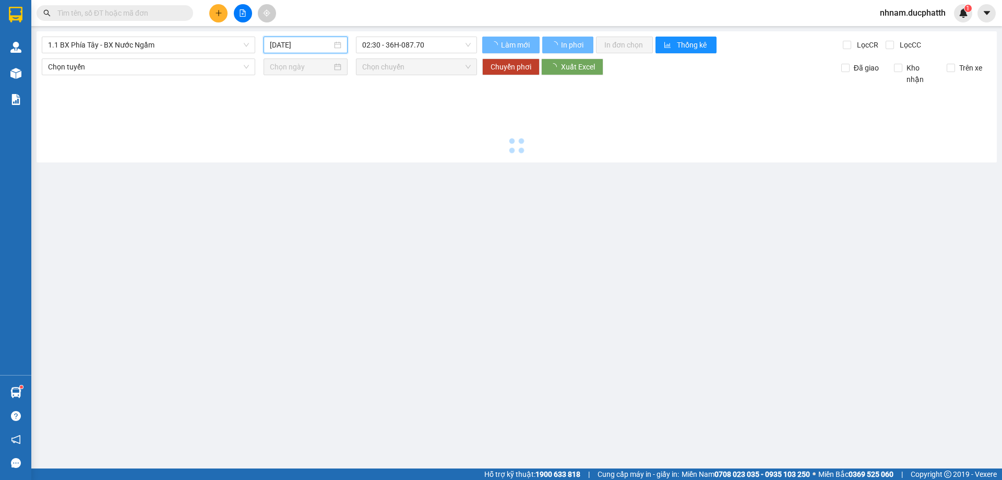
type input "[DATE]"
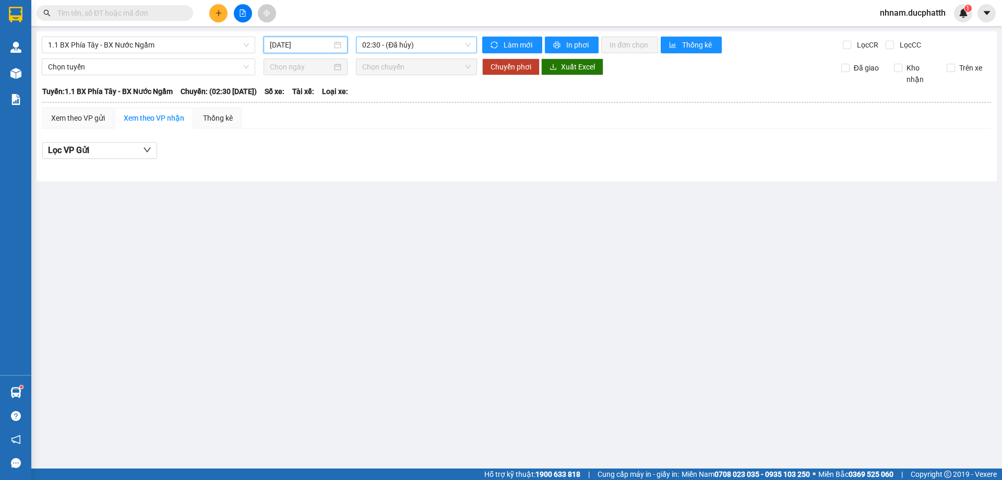
click at [390, 44] on span "02:30 - (Đã hủy)" at bounding box center [416, 45] width 109 height 16
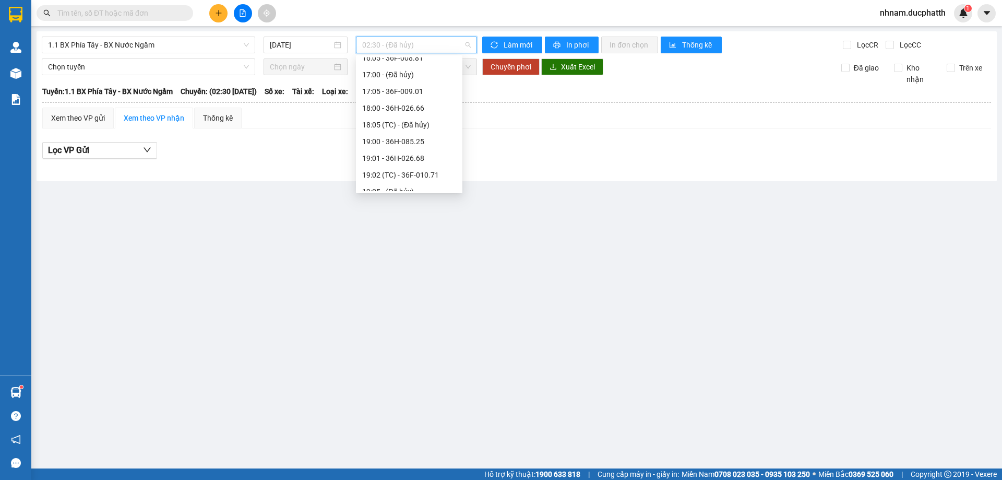
scroll to position [591, 0]
click at [400, 127] on div "20:00 - 36F-009.28" at bounding box center [409, 126] width 94 height 11
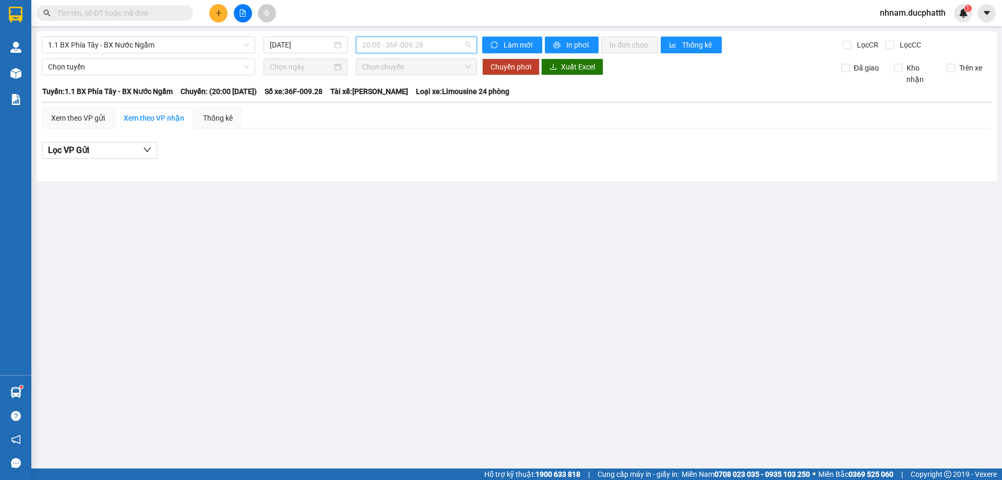
click at [388, 38] on span "20:00 - 36F-009.28" at bounding box center [416, 45] width 109 height 16
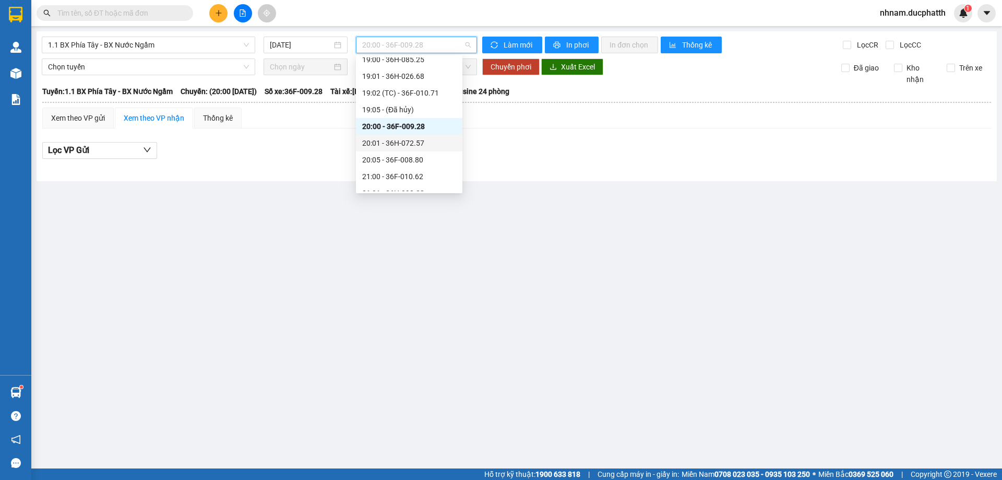
click at [400, 149] on div "20:01 - 36H-072.57" at bounding box center [409, 143] width 106 height 17
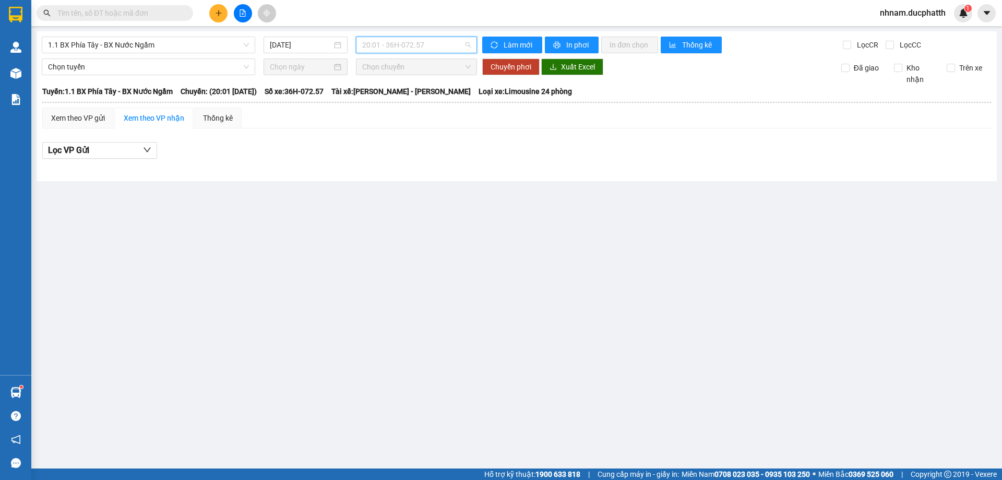
click at [384, 45] on span "20:01 - 36H-072.57" at bounding box center [416, 45] width 109 height 16
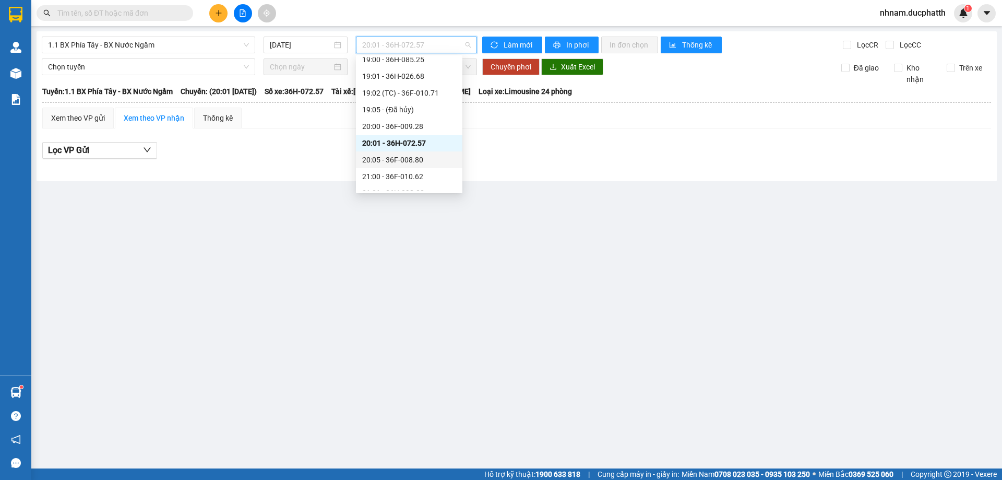
click at [406, 161] on div "20:05 - 36F-008.80" at bounding box center [409, 159] width 94 height 11
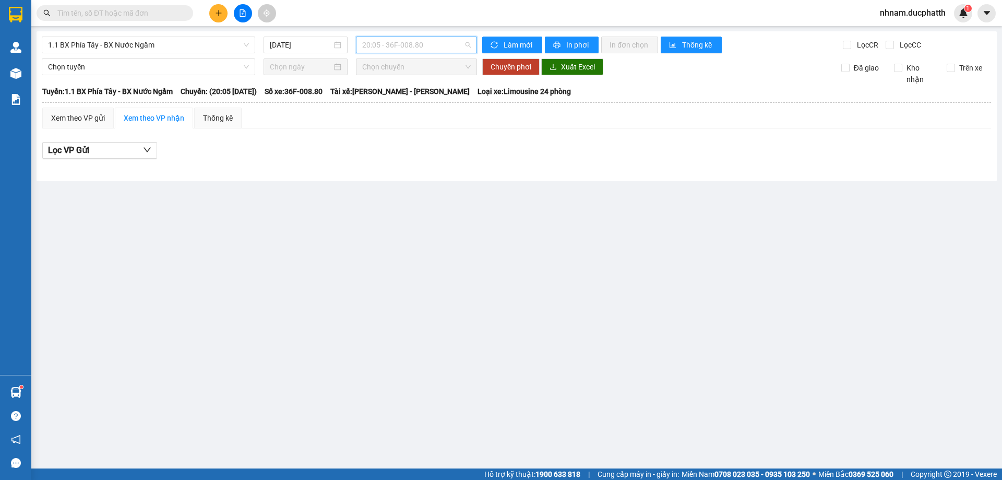
click at [447, 38] on span "20:05 - 36F-008.80" at bounding box center [416, 45] width 109 height 16
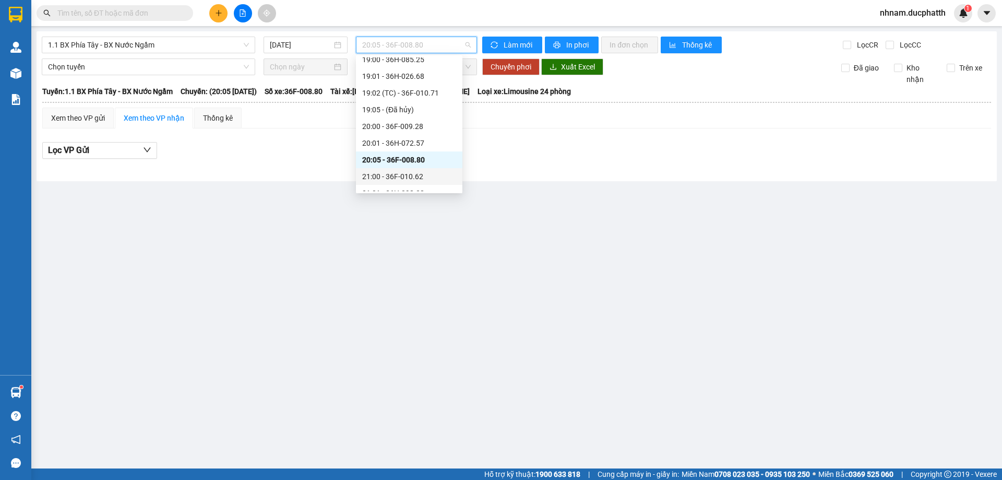
click at [412, 181] on div "21:00 - 36F-010.62" at bounding box center [409, 176] width 106 height 17
